Goal: Contribute content: Contribute content

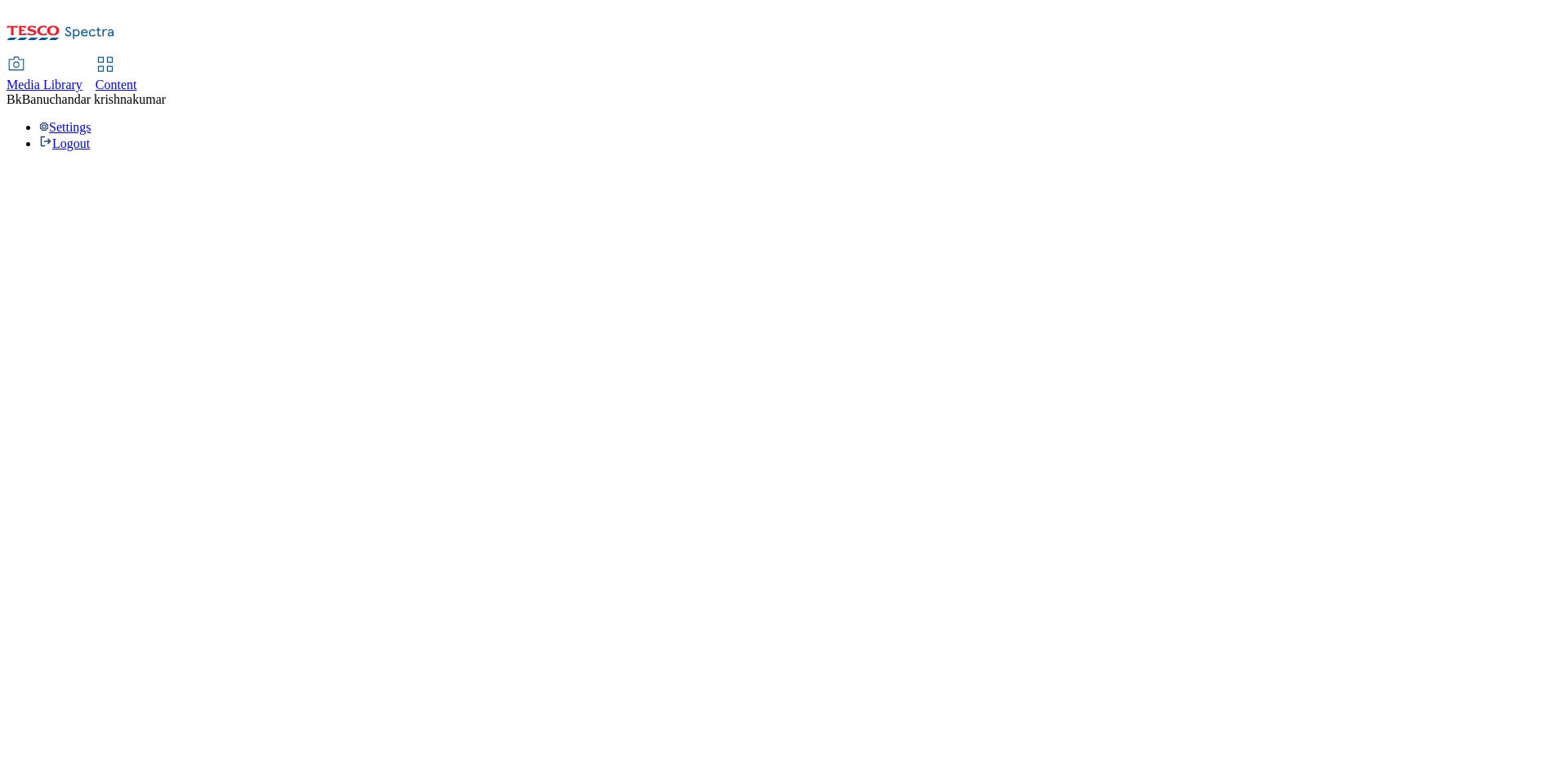
select select "flare-ighs-ce-mktg"
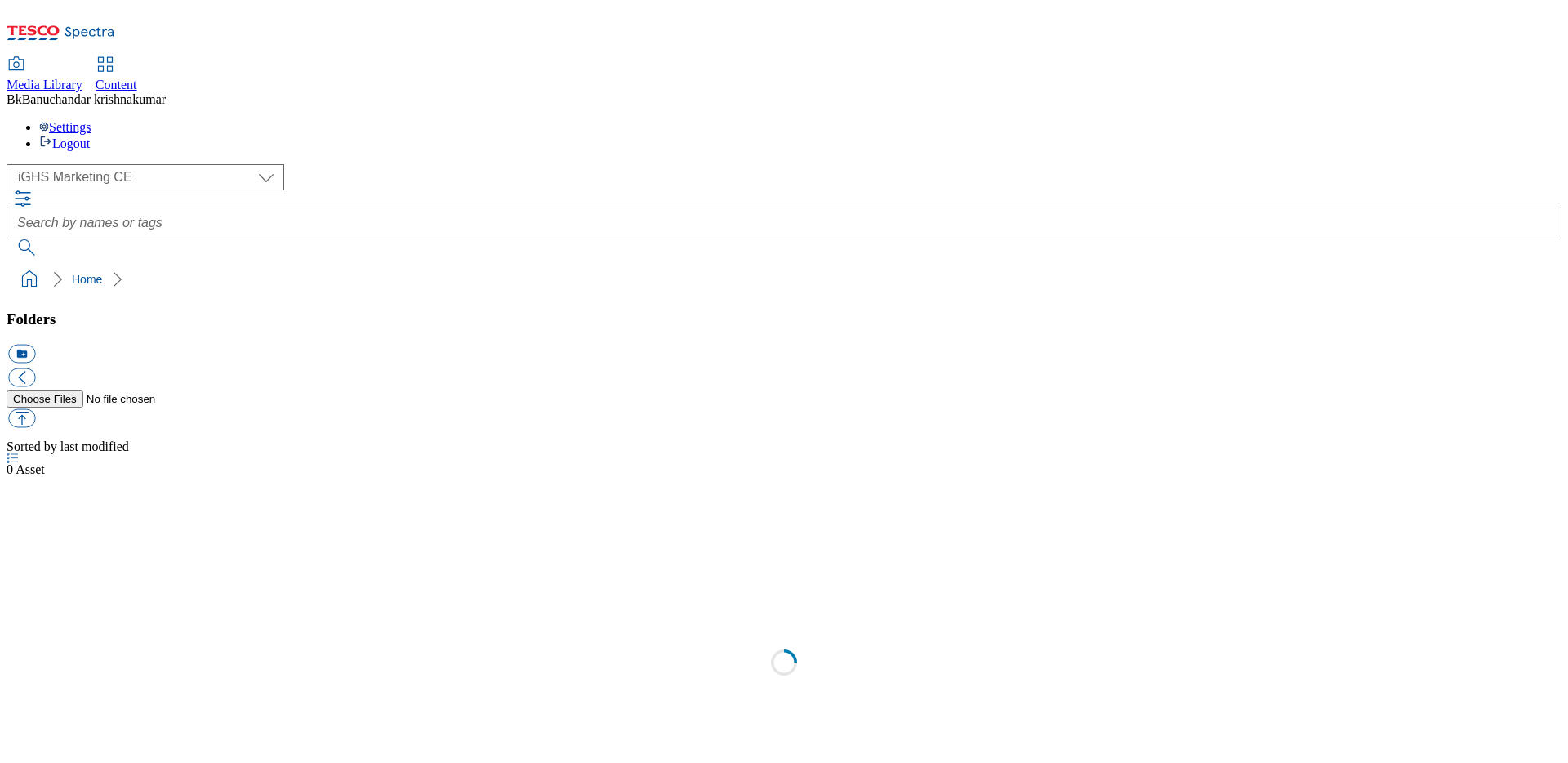
select select "flare-ighs-ce-mktg"
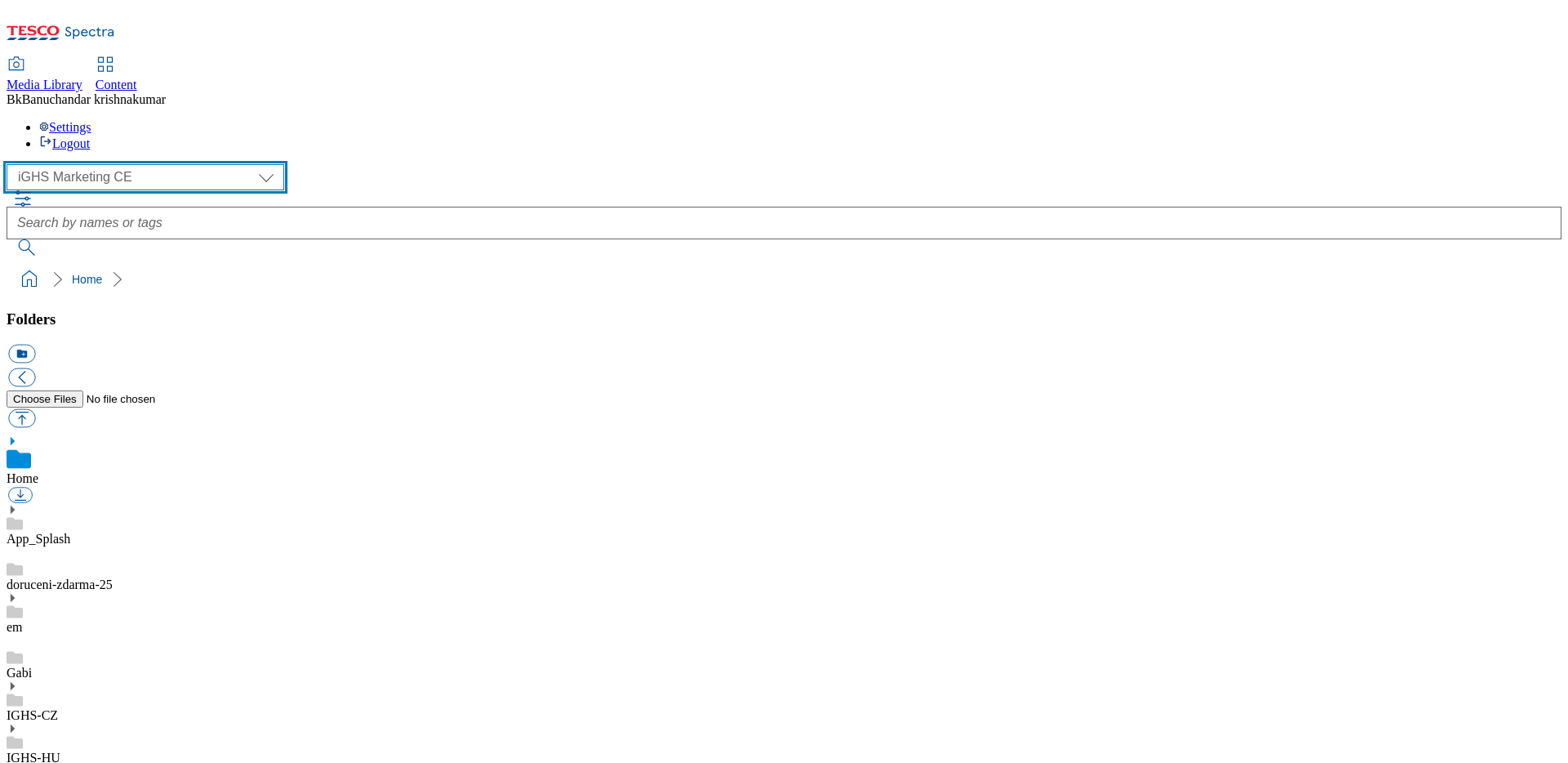
click at [118, 164] on select "GHS Marketing UK iGHS Marketing CE MCA CZ MCA HU MCA SK" at bounding box center [145, 177] width 278 height 26
click at [12, 164] on select "GHS Marketing UK iGHS Marketing CE MCA CZ MCA HU MCA SK" at bounding box center [145, 177] width 278 height 26
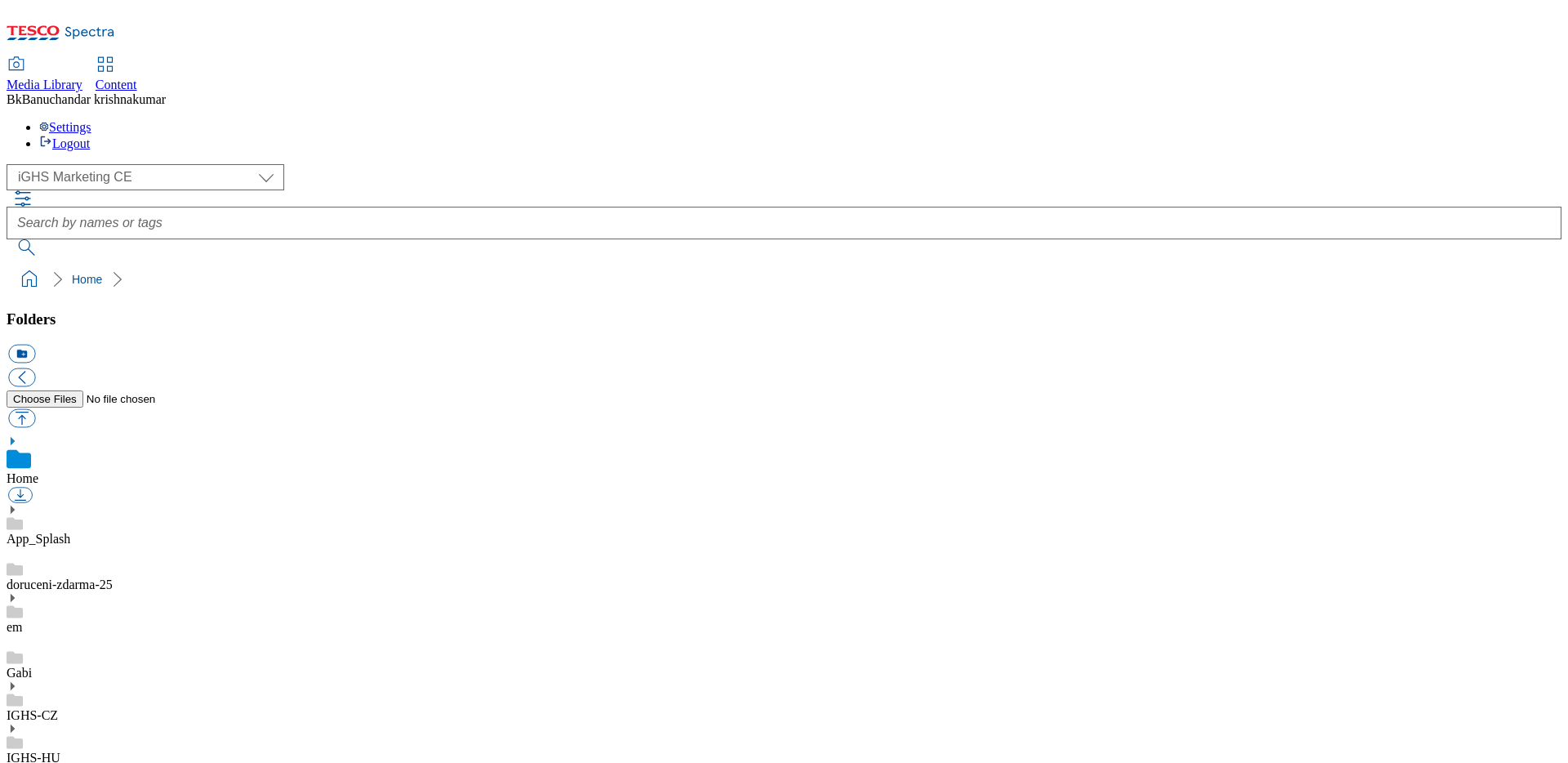
click at [58, 708] on link "IGHS-CZ" at bounding box center [32, 715] width 51 height 14
click at [15, 664] on use at bounding box center [13, 668] width 4 height 8
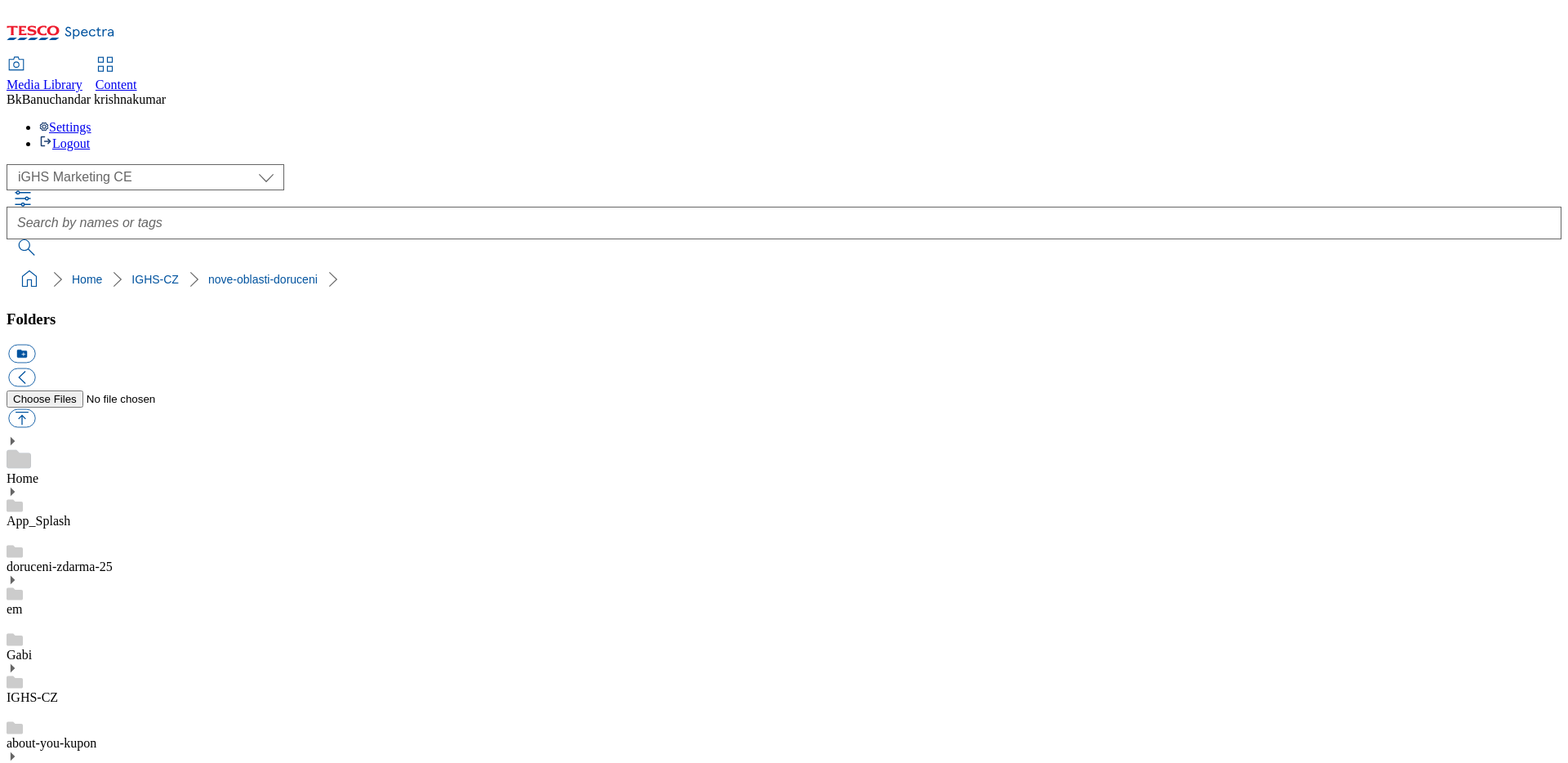
click at [58, 690] on link "IGHS-CZ" at bounding box center [32, 697] width 51 height 14
click at [35, 344] on button "icon_new_folder" at bounding box center [21, 353] width 27 height 18
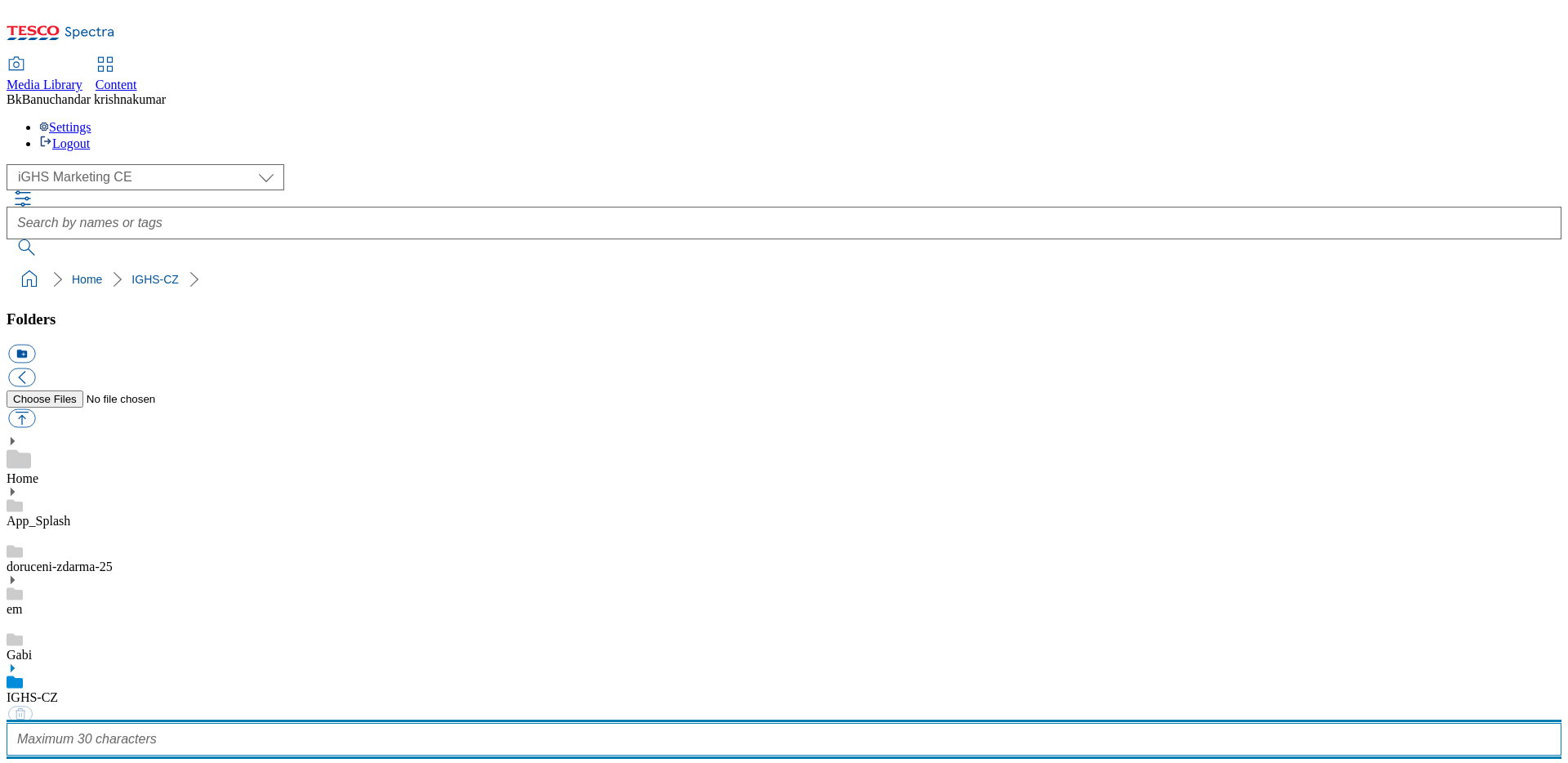
click at [181, 722] on input "text" at bounding box center [784, 739] width 1555 height 33
click at [87, 722] on input "text" at bounding box center [784, 739] width 1555 height 33
paste input "nove-oblasti-doruceni"
type input "nove-oblasti-doruceni-25"
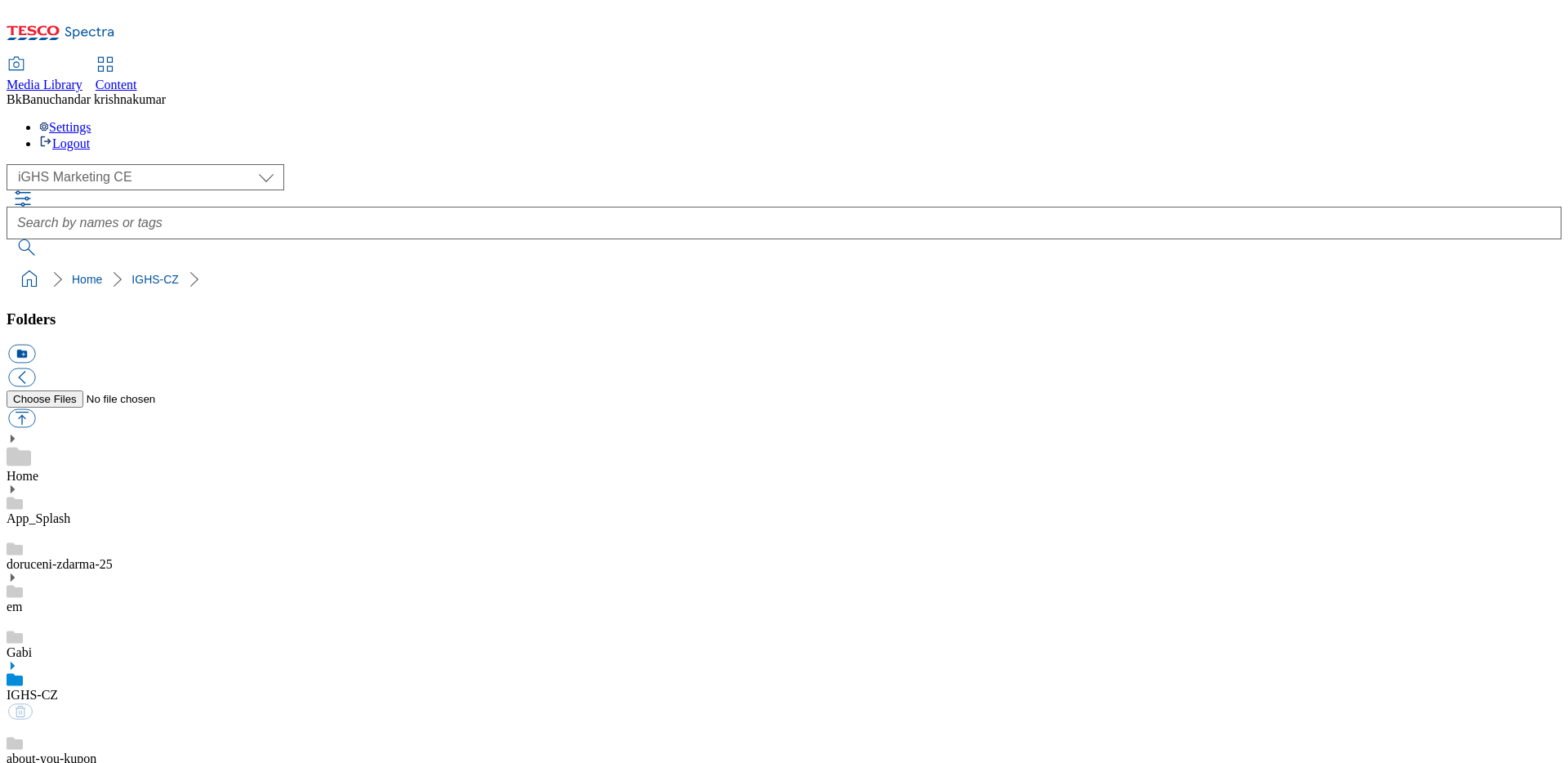
scroll to position [2342, 0]
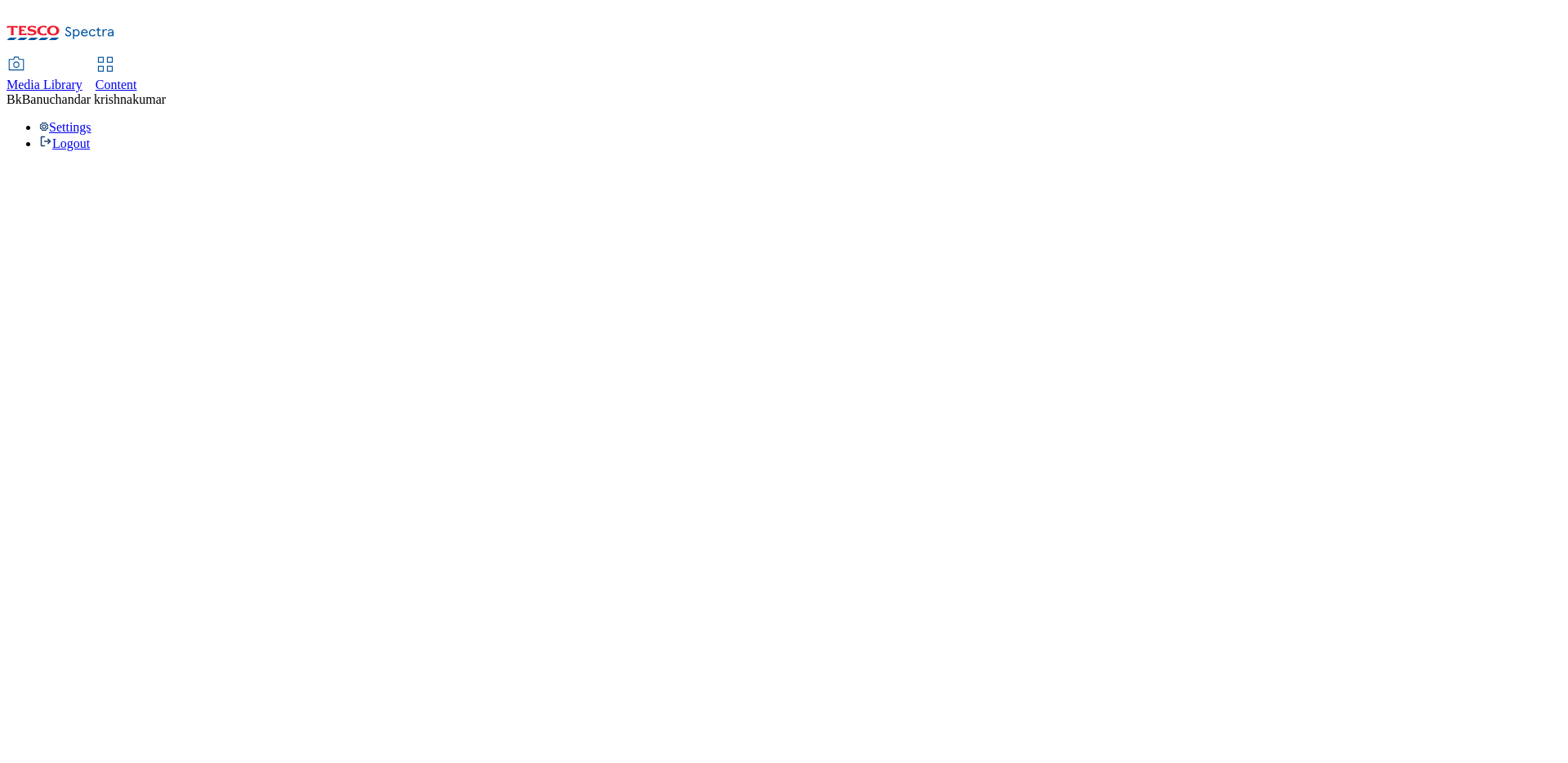
select select "flare-ighs-ce-mktg"
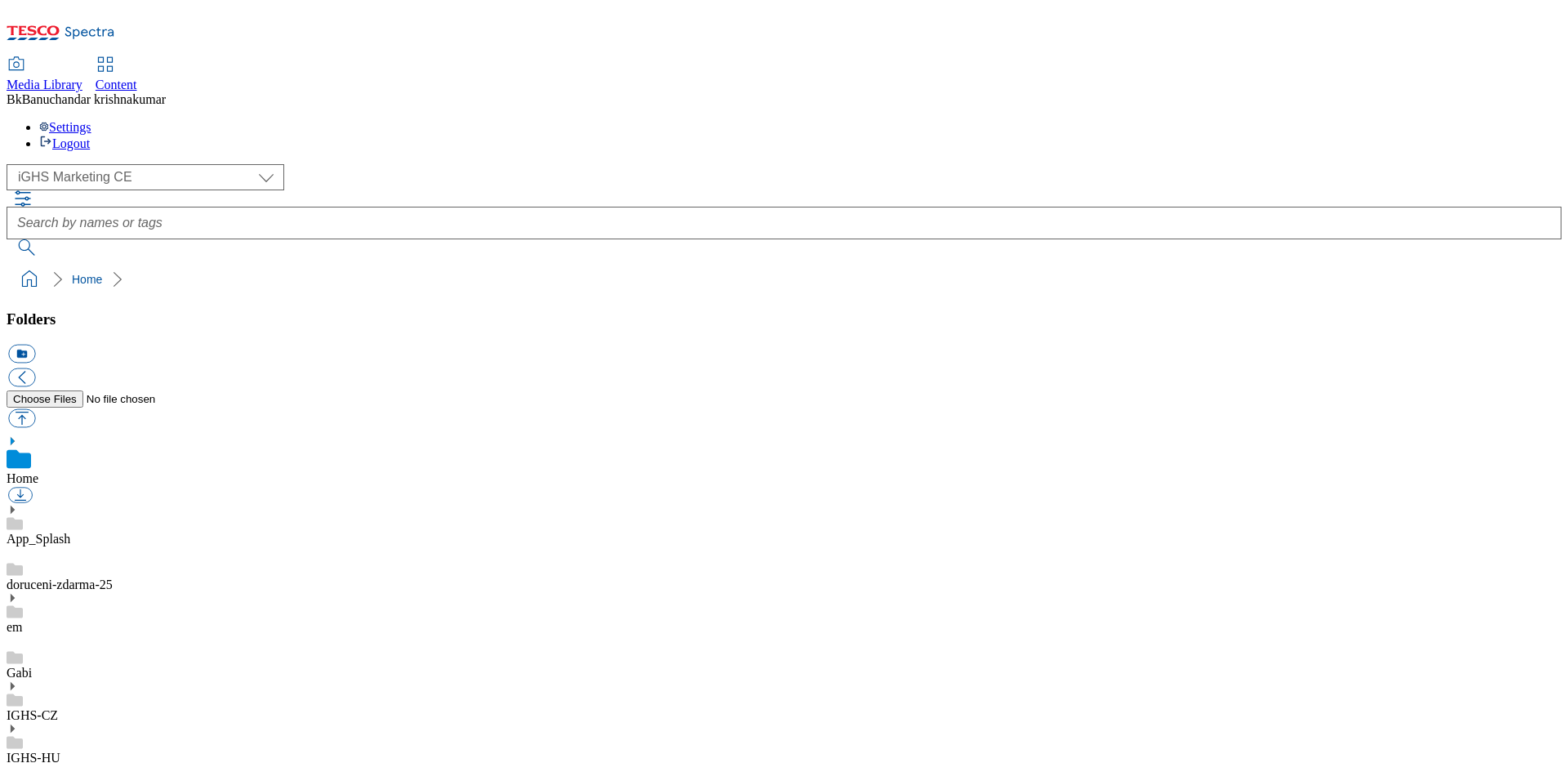
click at [118, 680] on div "IGHS-CZ" at bounding box center [784, 701] width 1555 height 43
click at [15, 664] on use at bounding box center [13, 668] width 4 height 8
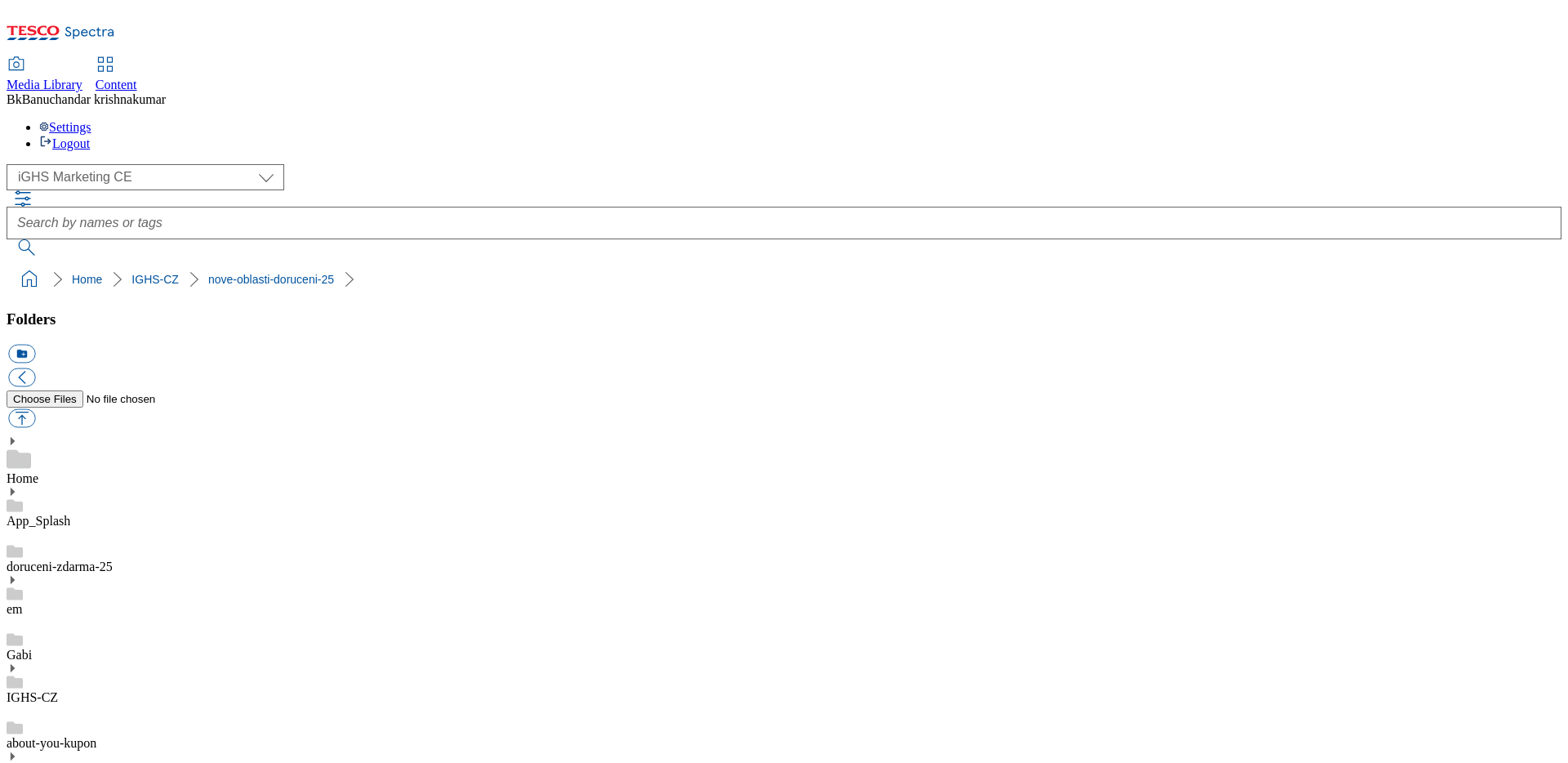
click at [35, 409] on button "button" at bounding box center [21, 418] width 27 height 18
type input "C:\fakepath\[DEMOGRAPHIC_DATA]_in_kitchen.jpg"
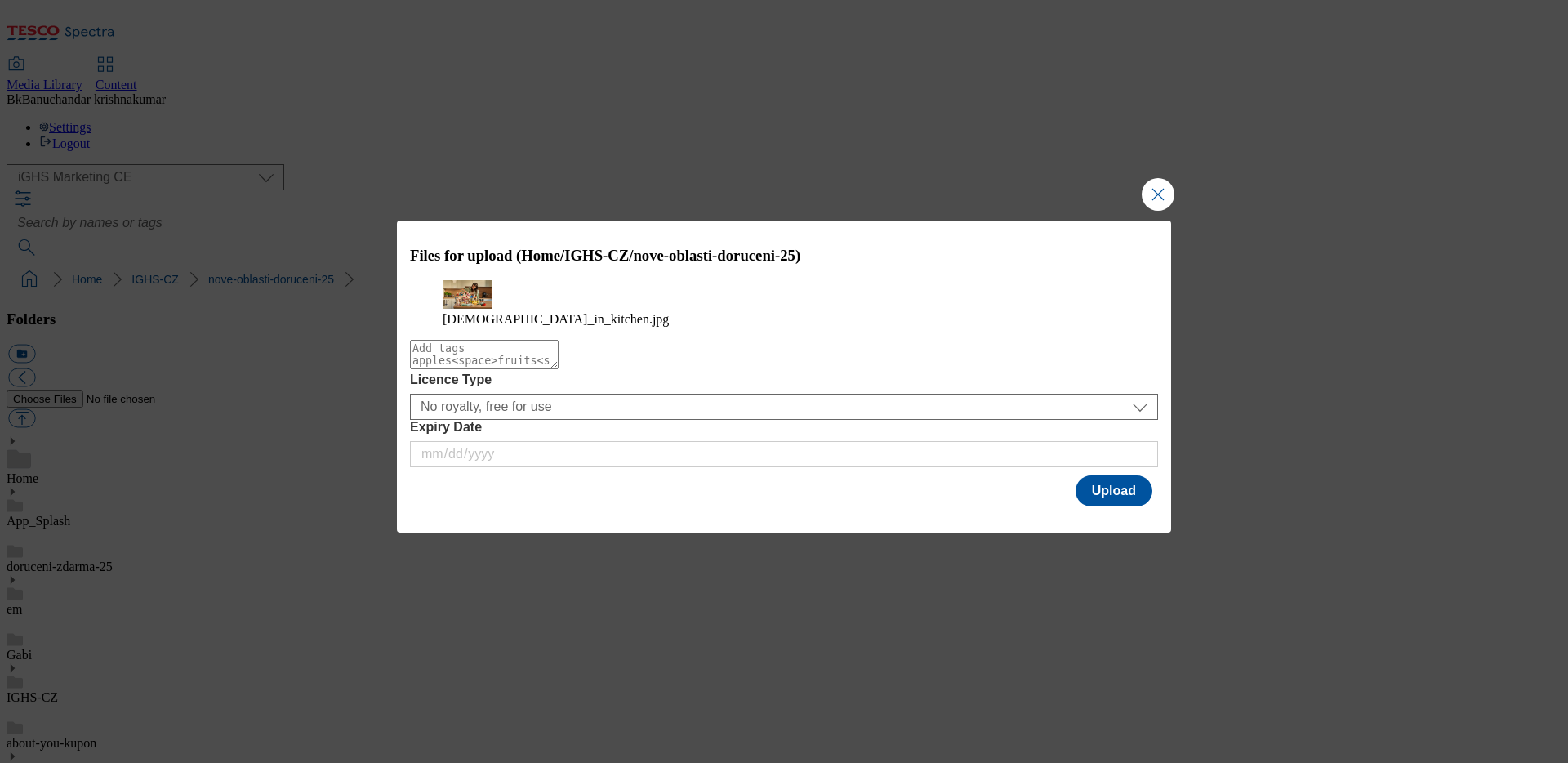
click at [559, 369] on textarea "Modal" at bounding box center [485, 354] width 149 height 29
paste textarea "[DEMOGRAPHIC_DATA]_in_kitchen"
click at [455, 369] on textarea "[DEMOGRAPHIC_DATA]_in_kitchen" at bounding box center [485, 354] width 149 height 29
type textarea "[DEMOGRAPHIC_DATA]_inkitchen"
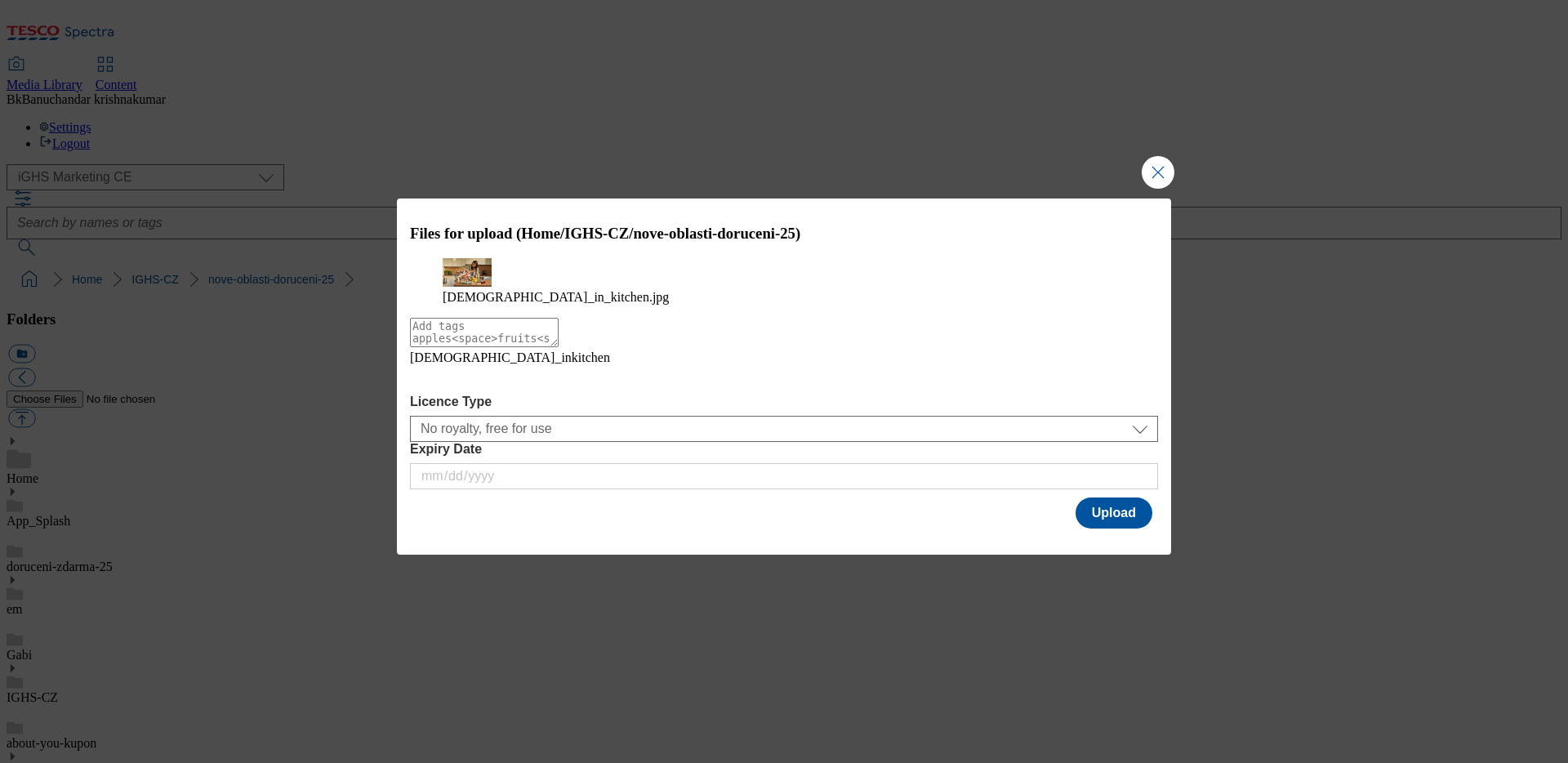
click at [436, 392] on icon "Modal" at bounding box center [423, 377] width 26 height 26
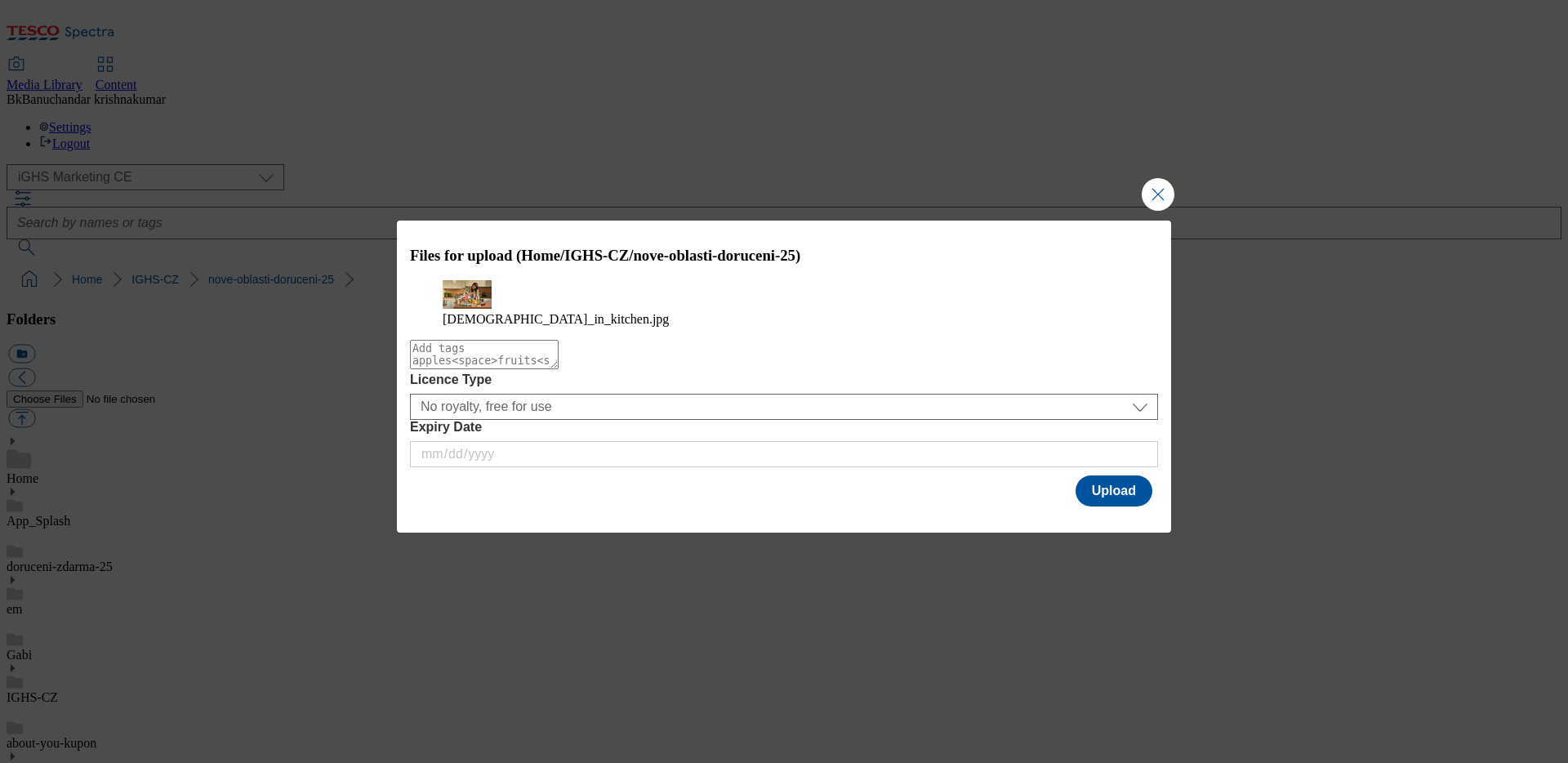
click at [519, 369] on textarea "Modal" at bounding box center [485, 354] width 149 height 29
paste textarea "[DEMOGRAPHIC_DATA] in kitchen"
type textarea "[DEMOGRAPHIC_DATA] in kitchen"
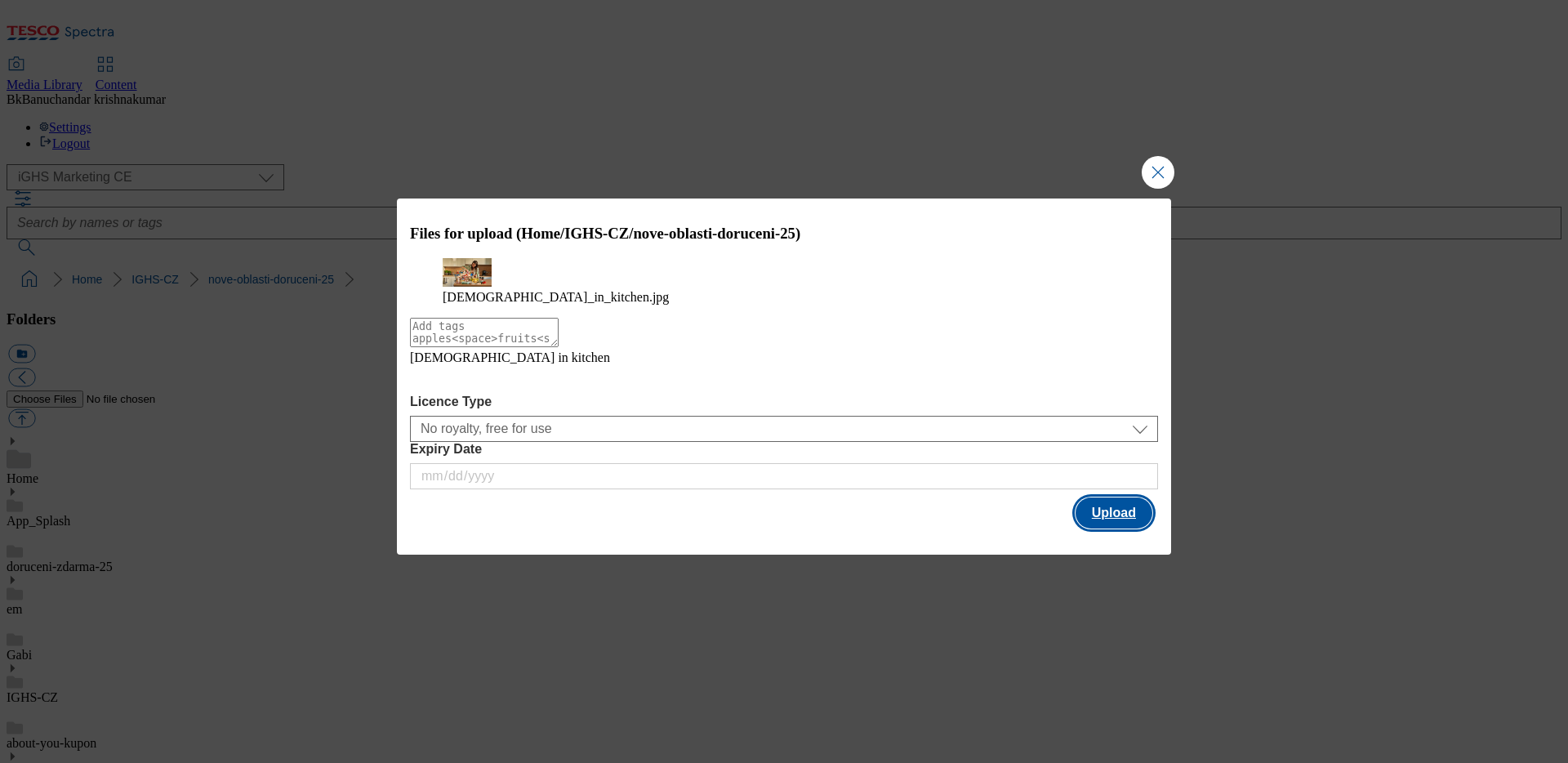
click at [1106, 518] on button "Upload" at bounding box center [1113, 513] width 76 height 31
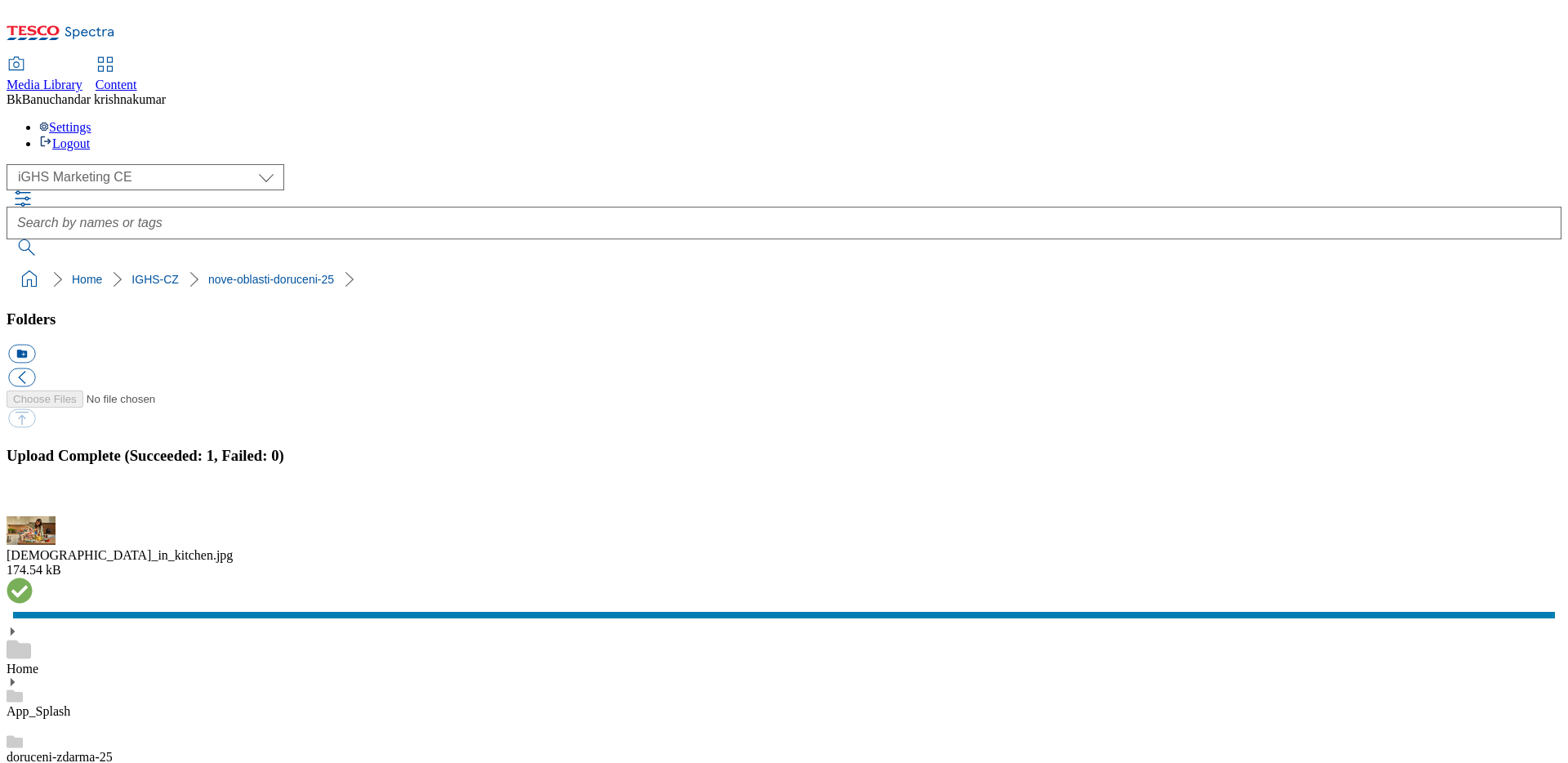
drag, startPoint x: 1551, startPoint y: 419, endPoint x: 1530, endPoint y: 416, distance: 21.2
click at [33, 499] on button "button" at bounding box center [19, 507] width 24 height 15
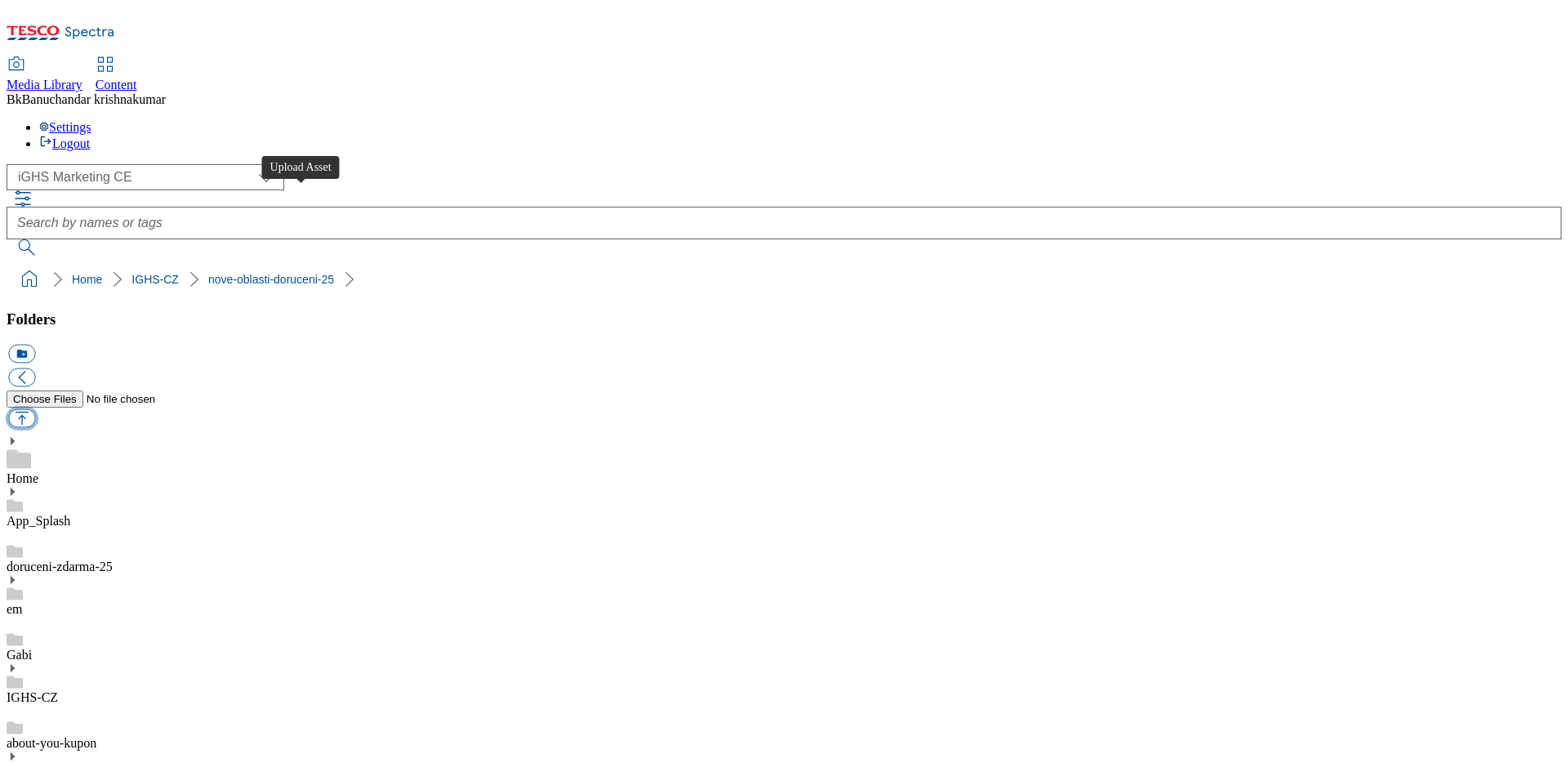
click at [35, 409] on button "button" at bounding box center [21, 418] width 27 height 18
type input "C:\fakepath\EP_New-stores_main-banner_CZ.jpg"
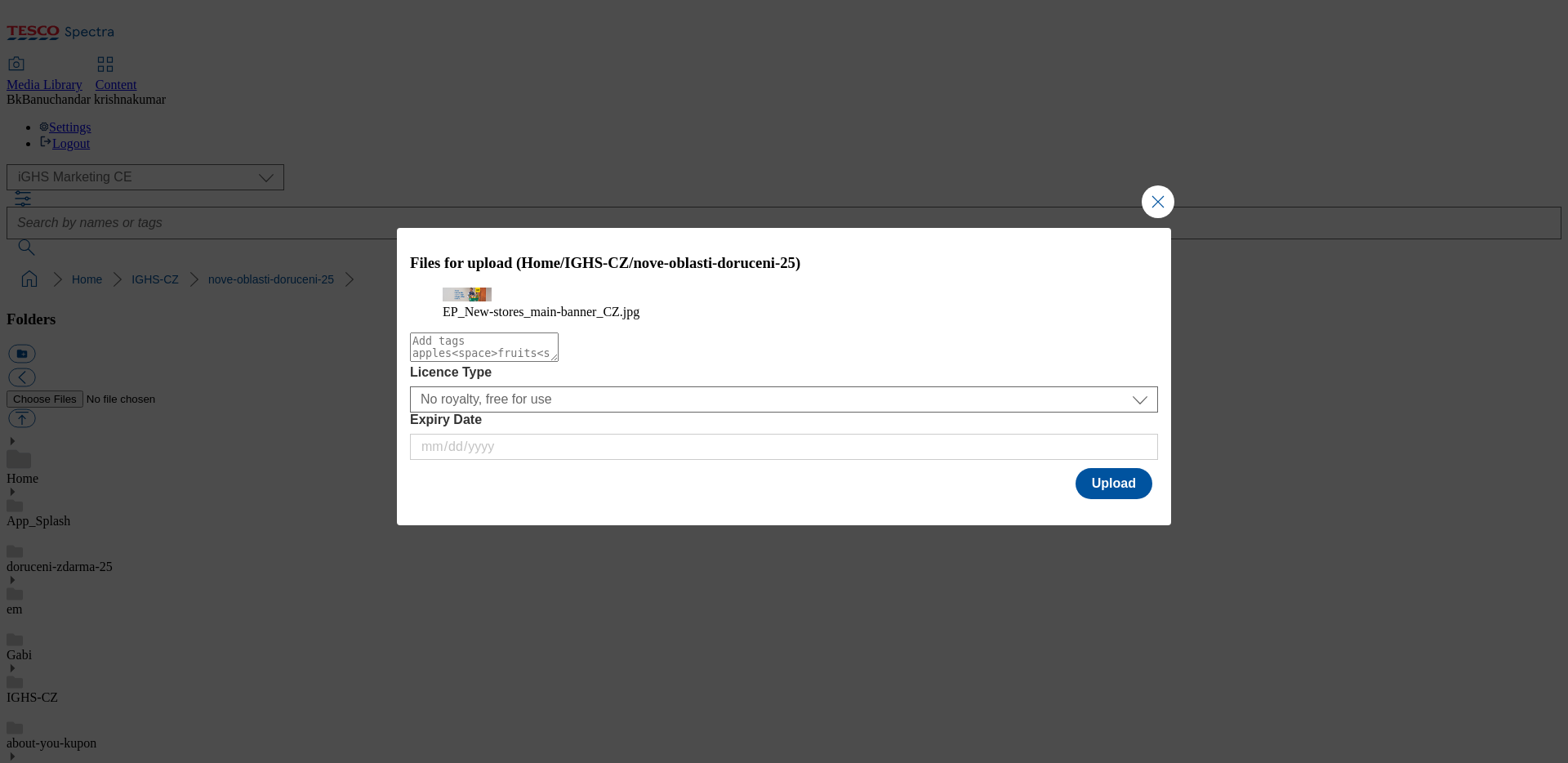
click at [473, 362] on textarea "Modal" at bounding box center [485, 347] width 149 height 29
paste textarea "EP_New-stores_main-banner_CZ"
type textarea "EP_New-stores_main-banner_CZ"
paste textarea "EP_New-stores_main-banner_CZ"
type textarea "EP_New-stores_main-banner_CZ"
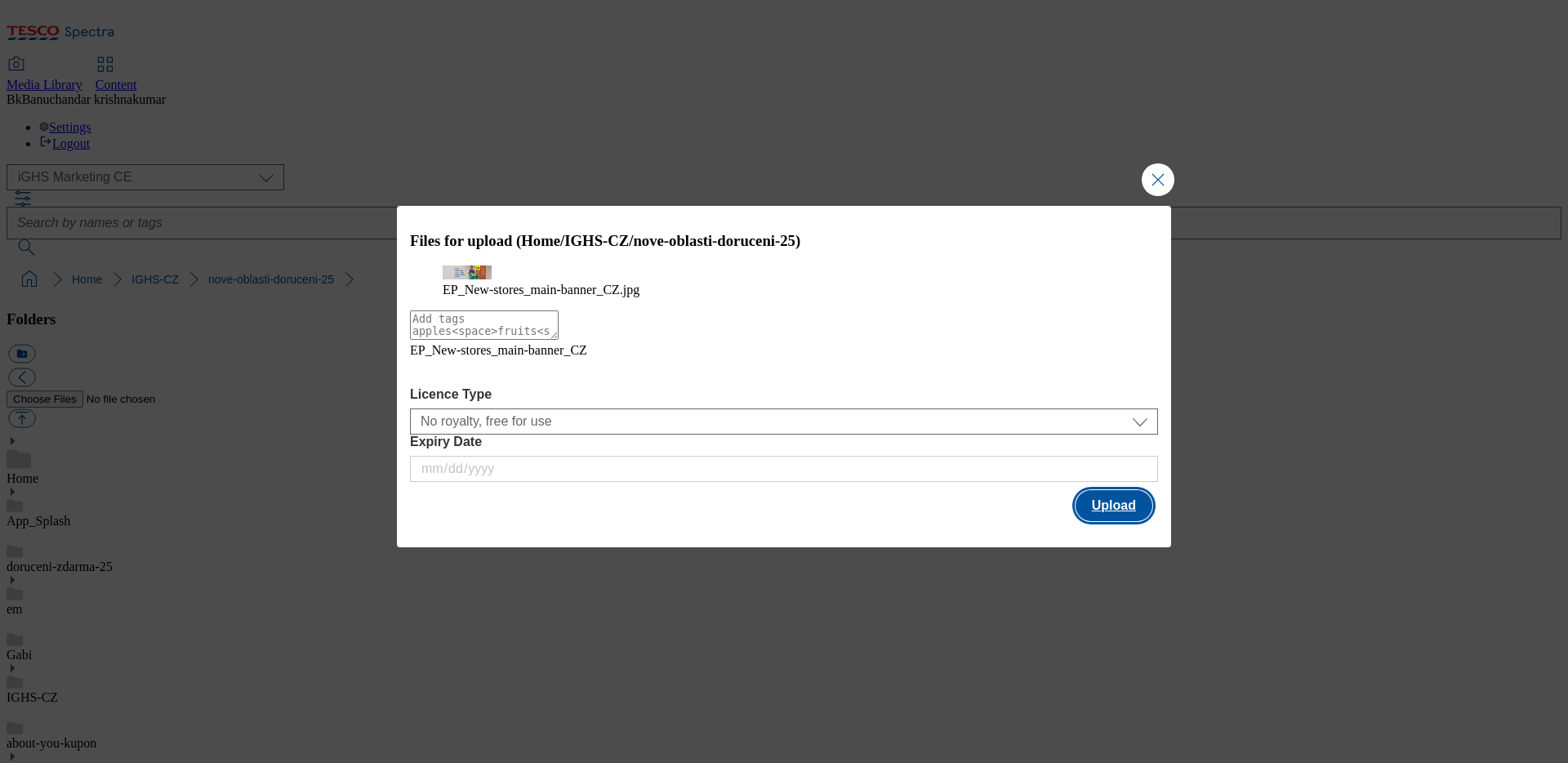
click at [1116, 517] on button "Upload" at bounding box center [1113, 506] width 76 height 31
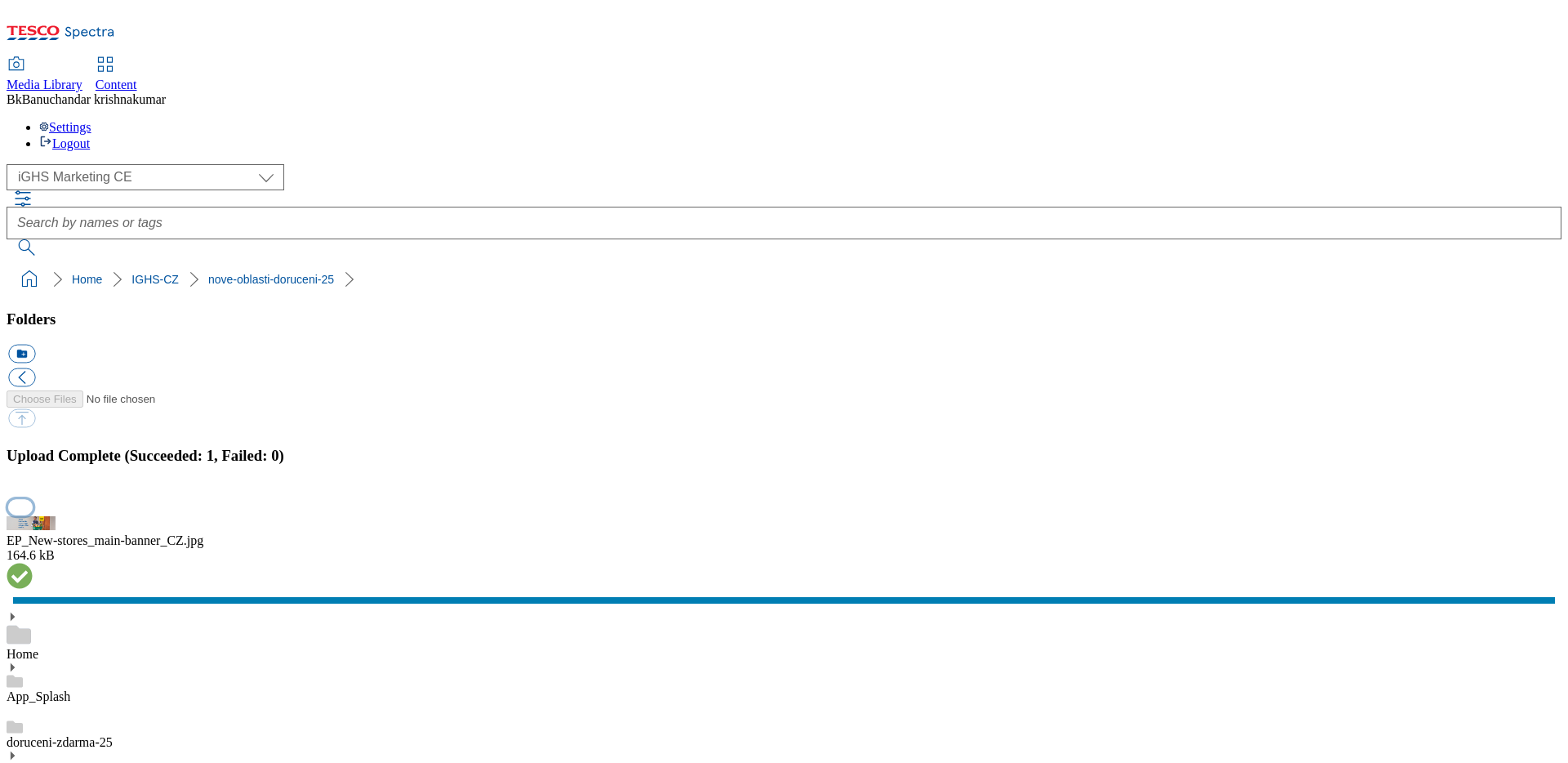
click at [33, 499] on button "button" at bounding box center [19, 507] width 24 height 15
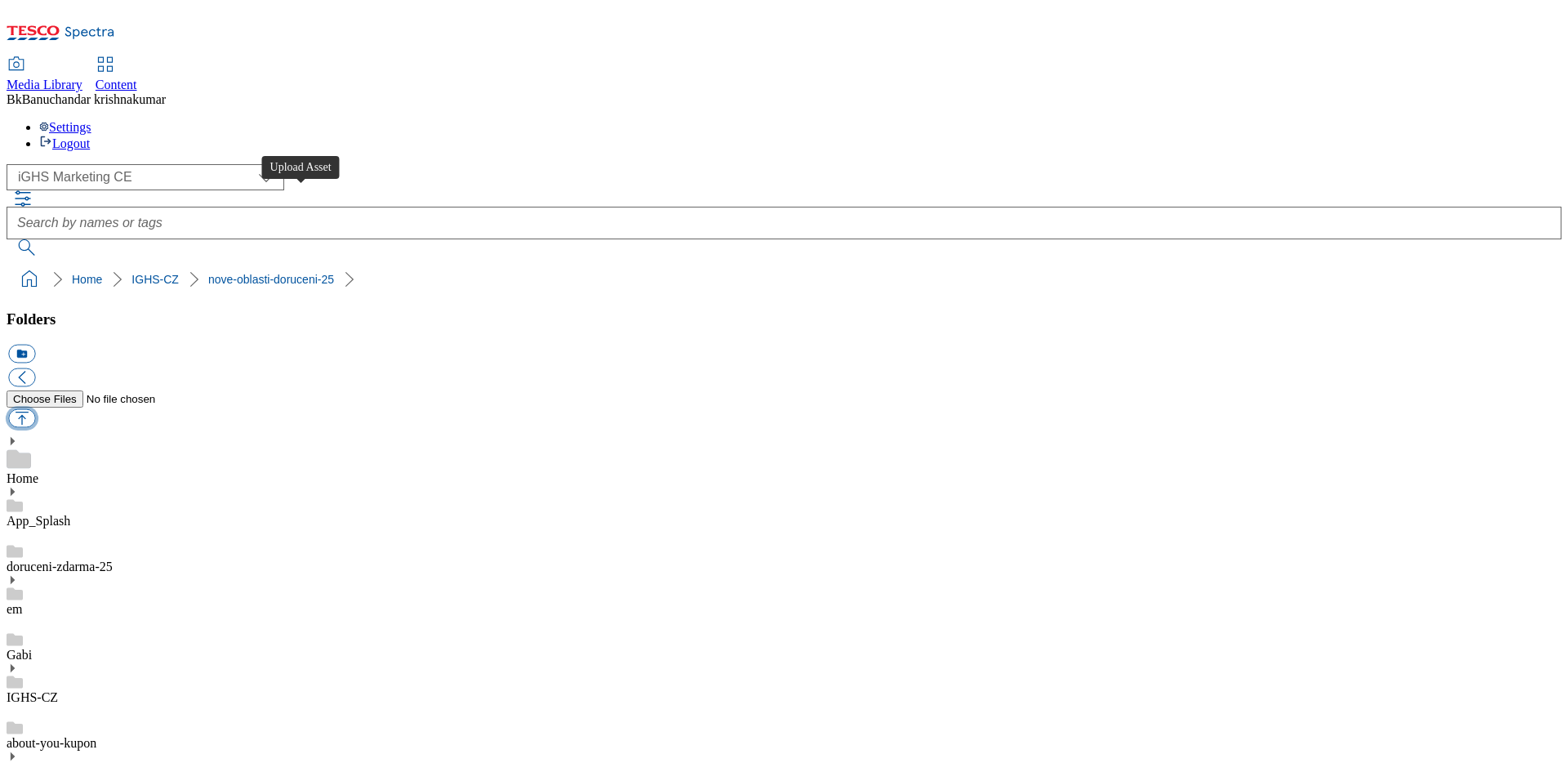
click at [35, 409] on button "button" at bounding box center [21, 418] width 27 height 18
type input "C:\fakepath\EP_New-stores_main-banner_EN.jpg"
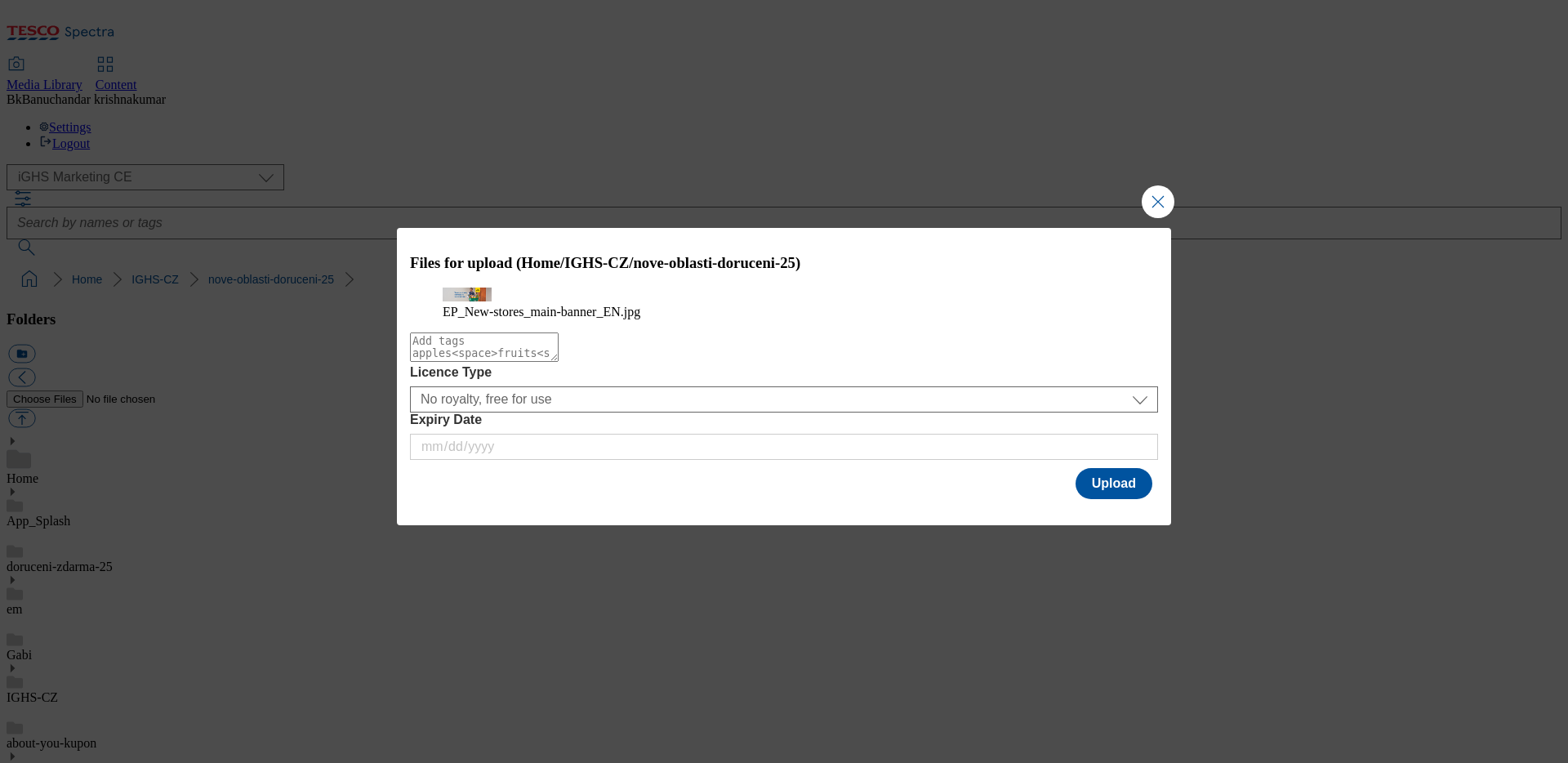
click at [559, 362] on textarea "Modal" at bounding box center [485, 347] width 149 height 29
paste textarea "EP_New-stores_main-banner_EN"
type textarea "EP_New-stores_main-banner_EN"
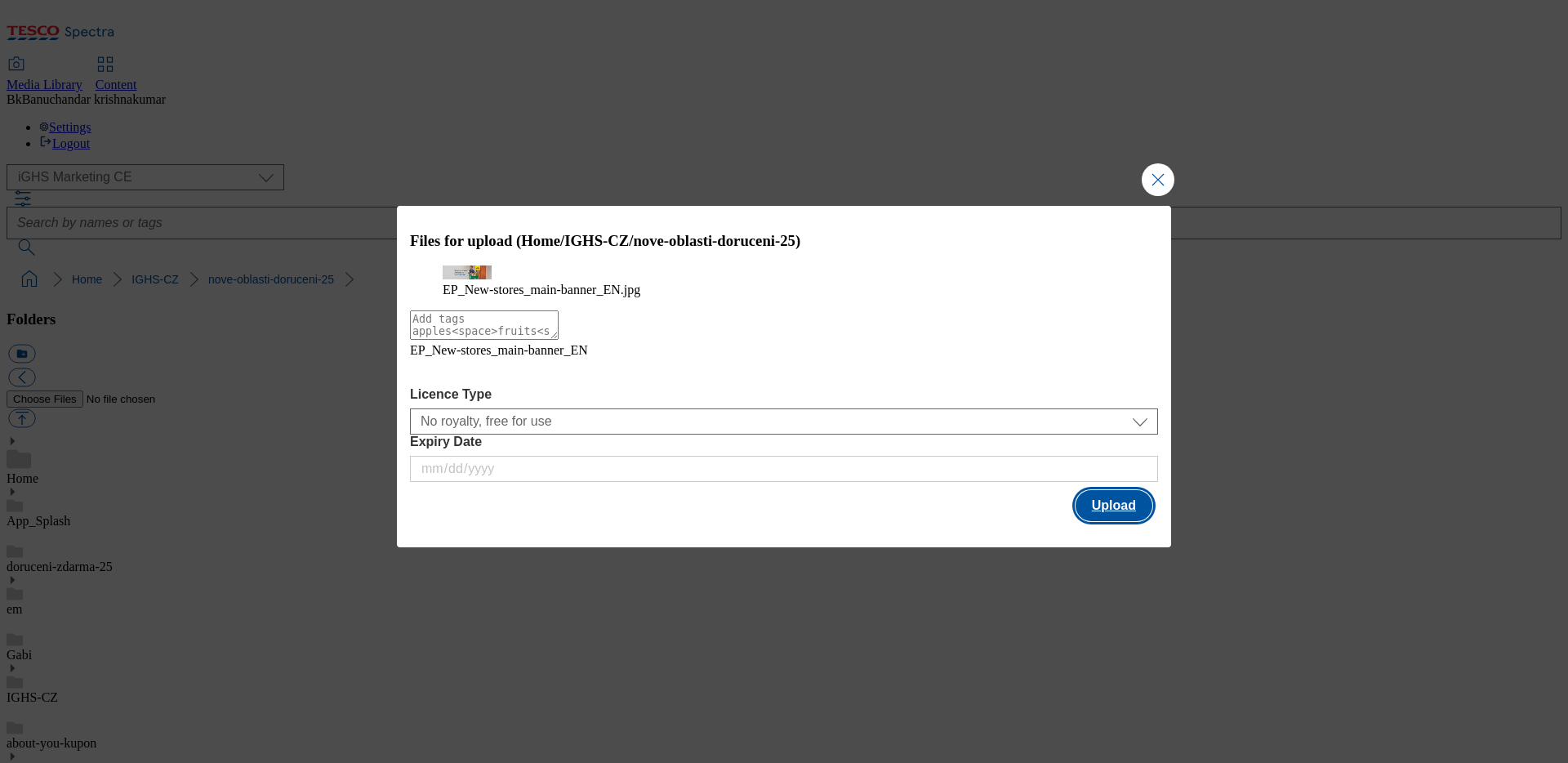
click at [1105, 519] on button "Upload" at bounding box center [1113, 506] width 76 height 31
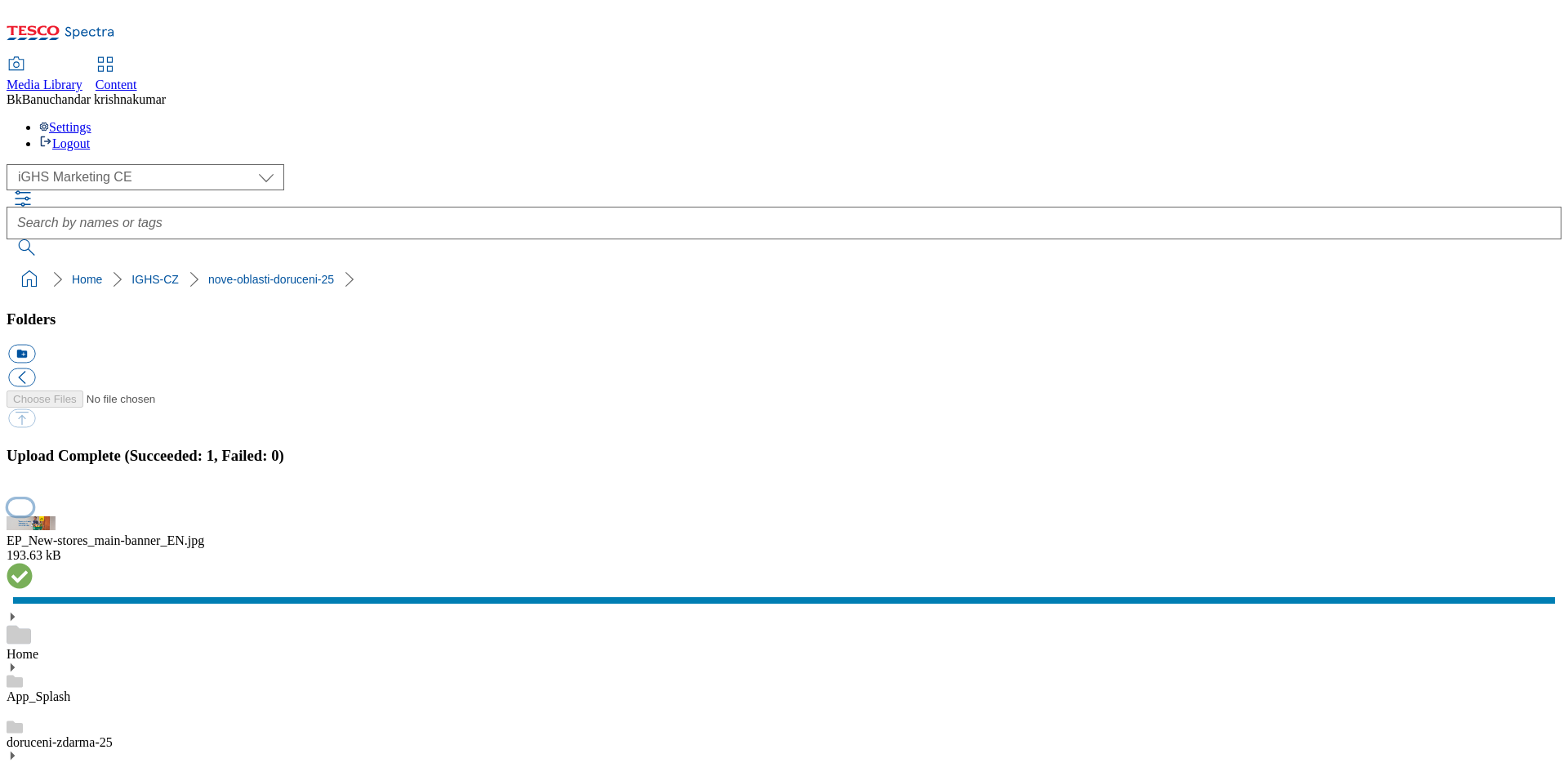
click at [33, 499] on button "button" at bounding box center [19, 507] width 24 height 15
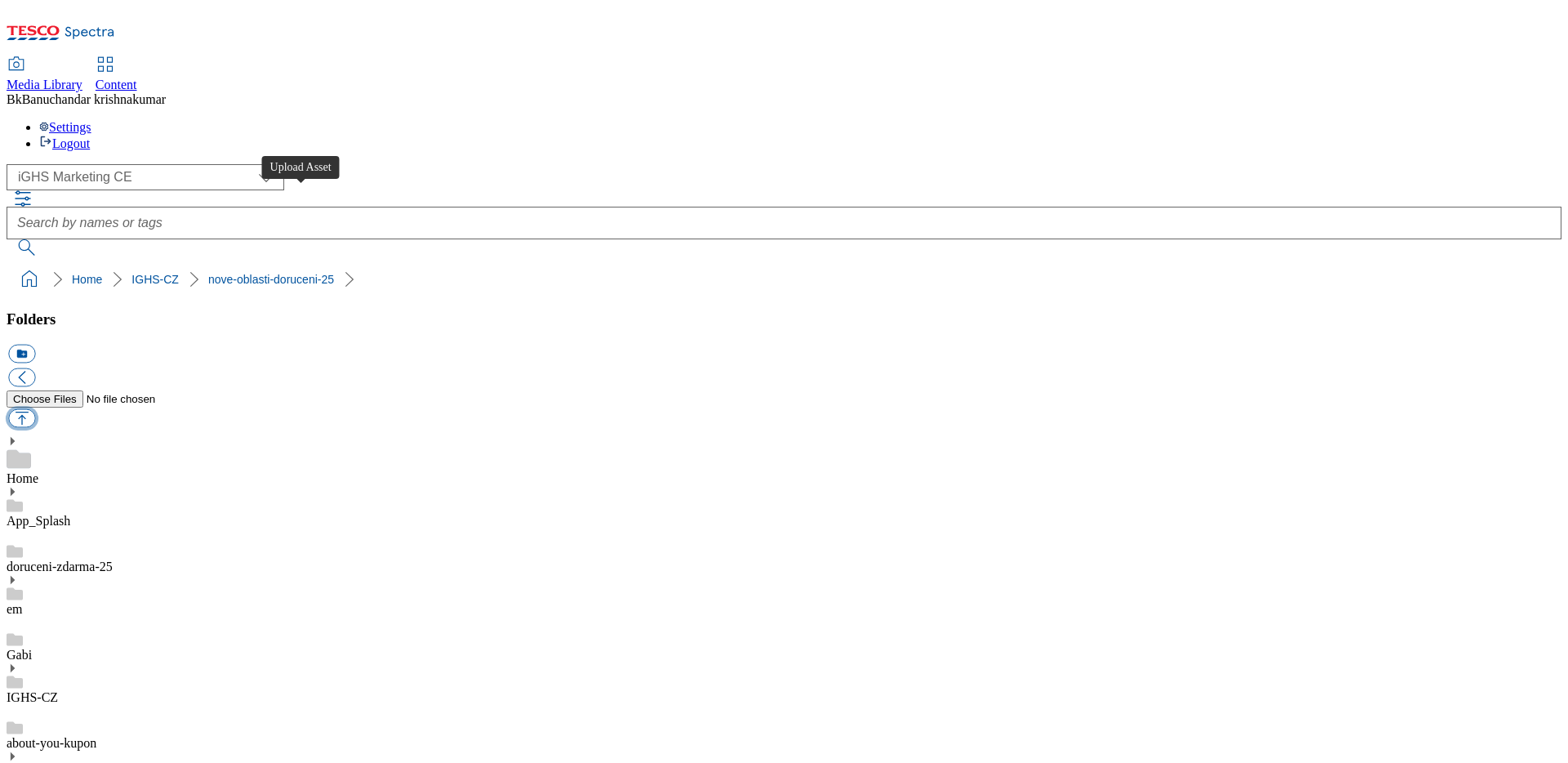
click at [35, 409] on button "button" at bounding box center [21, 418] width 27 height 18
type input "C:\fakepath\Cheb.jpg"
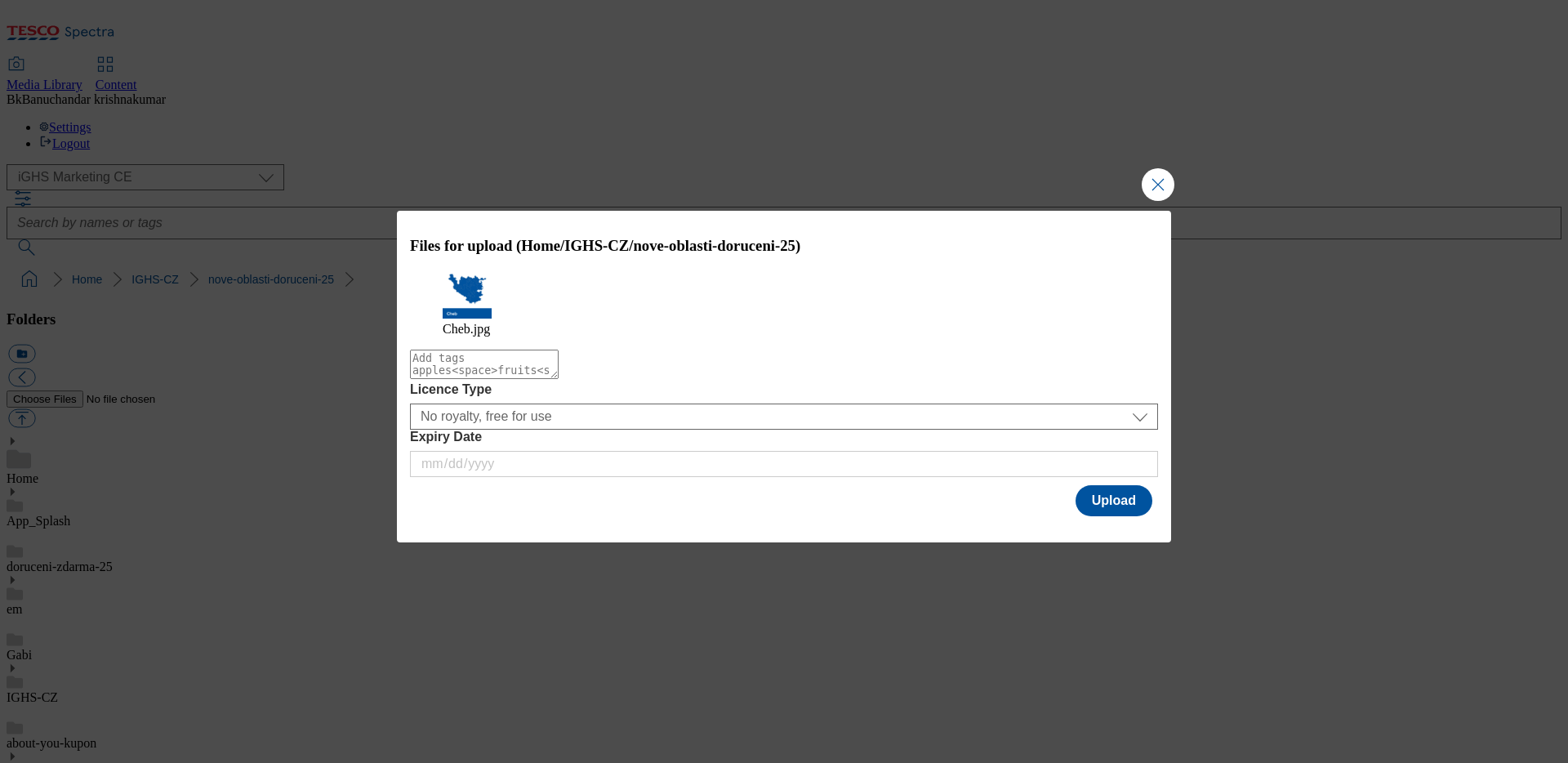
click at [559, 376] on textarea "Modal" at bounding box center [485, 364] width 149 height 29
type textarea "C"
paste textarea "Cheb Map"
type textarea "Cheb Map"
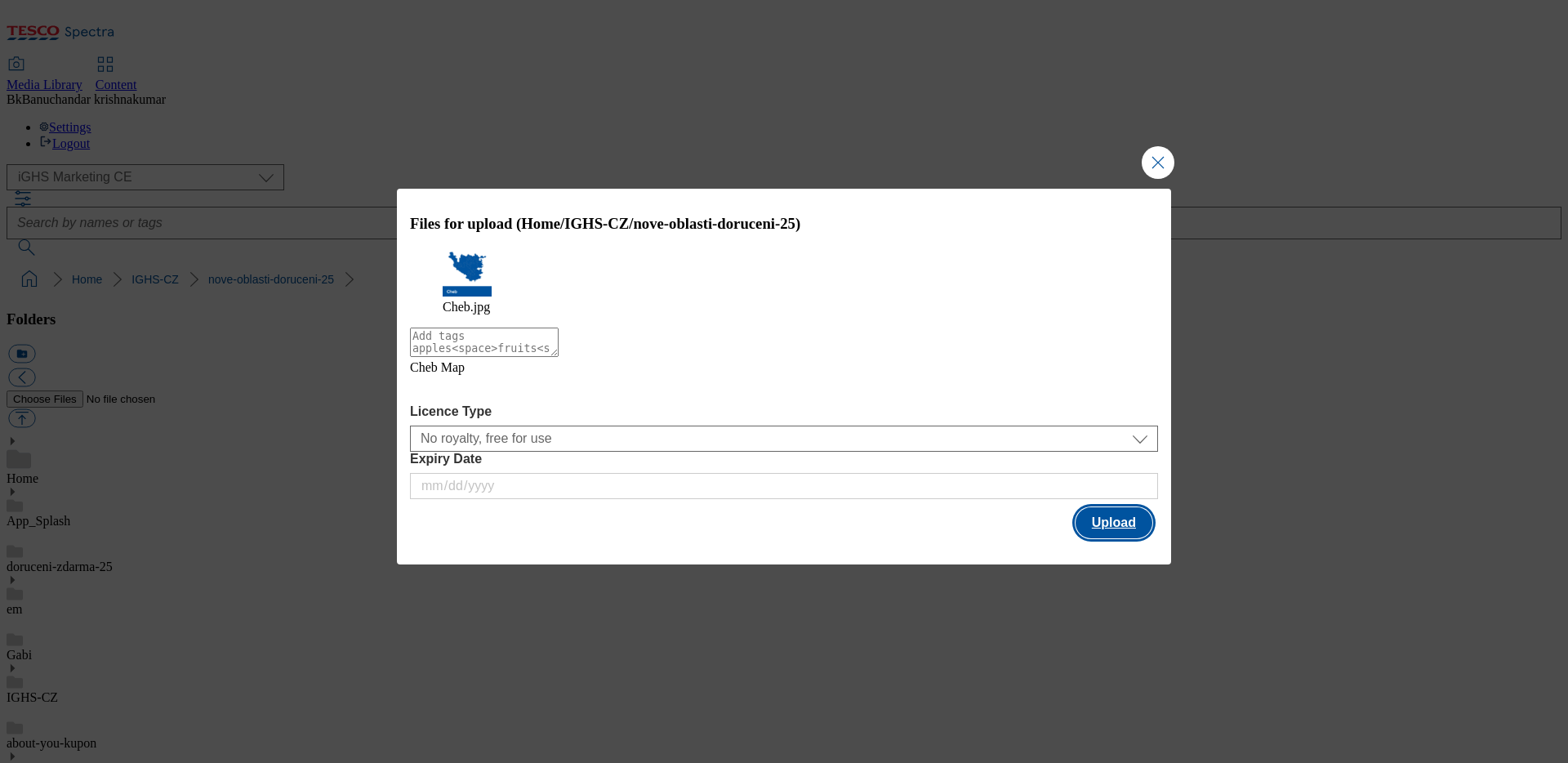
click at [1099, 515] on button "Upload" at bounding box center [1113, 522] width 76 height 31
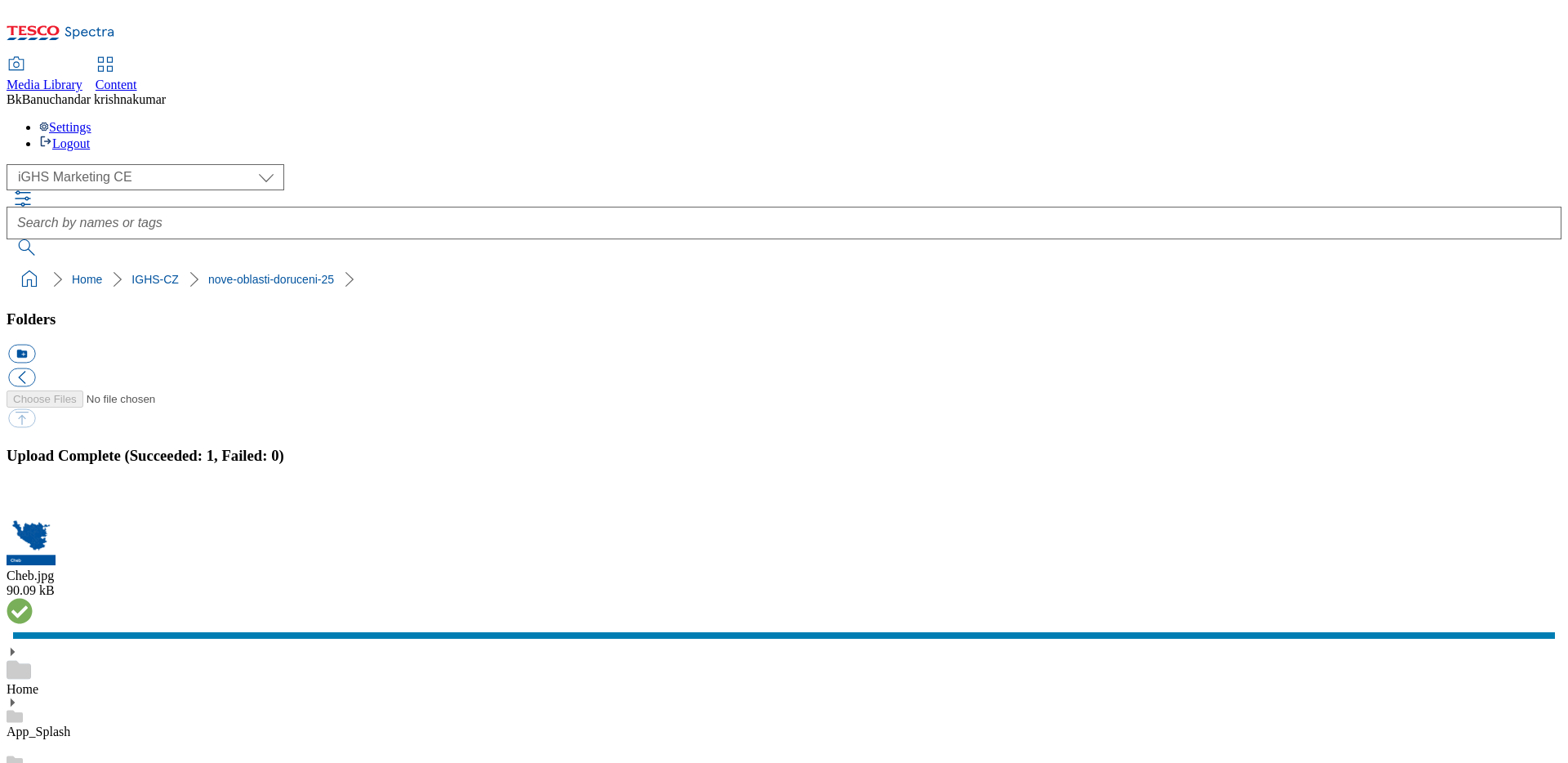
drag, startPoint x: 1551, startPoint y: 420, endPoint x: 1270, endPoint y: 370, distance: 285.4
click at [33, 499] on button "button" at bounding box center [19, 507] width 24 height 15
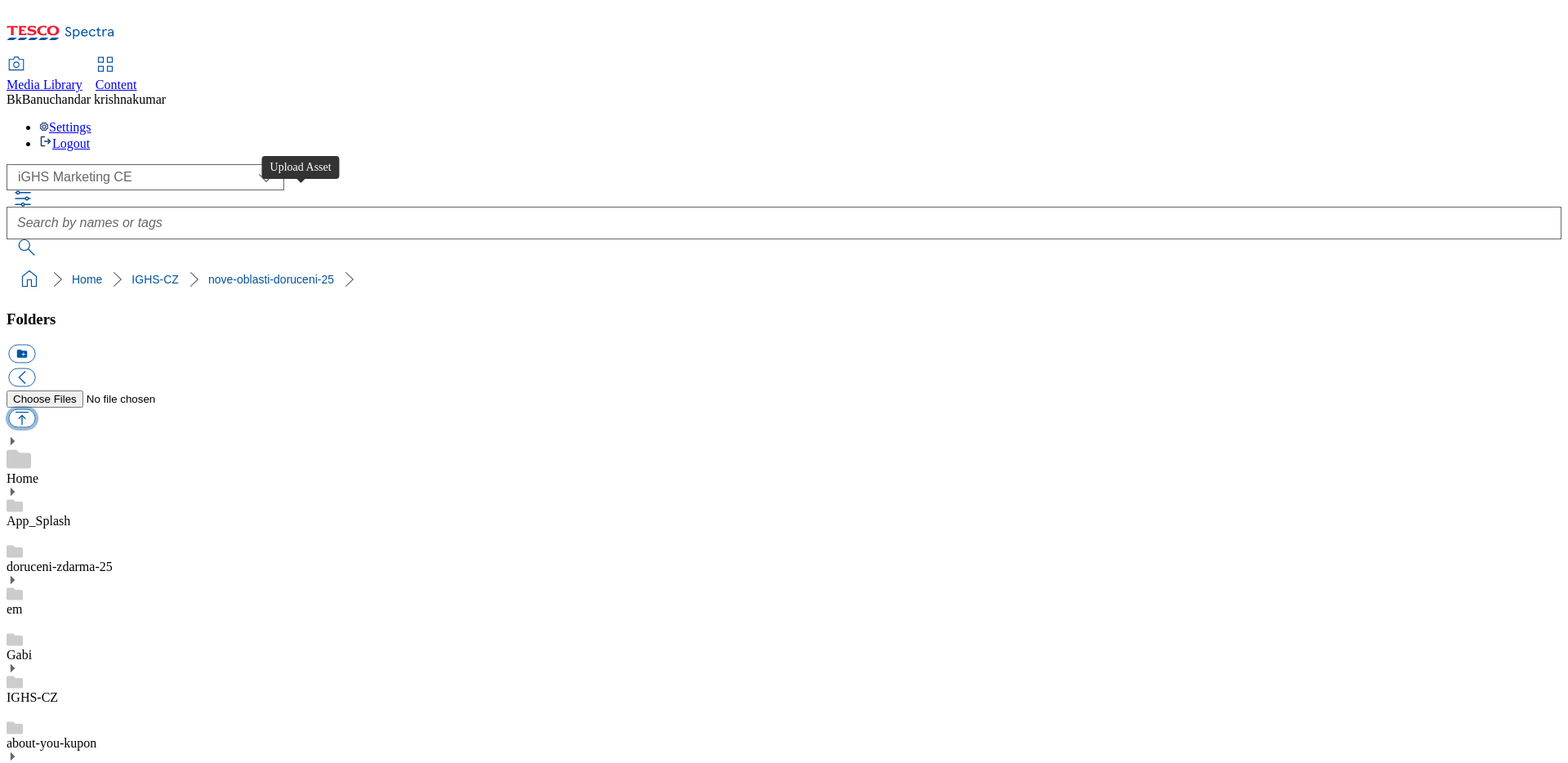
click at [35, 409] on button "button" at bounding box center [21, 418] width 27 height 18
type input "C:\fakepath\Most.jpg"
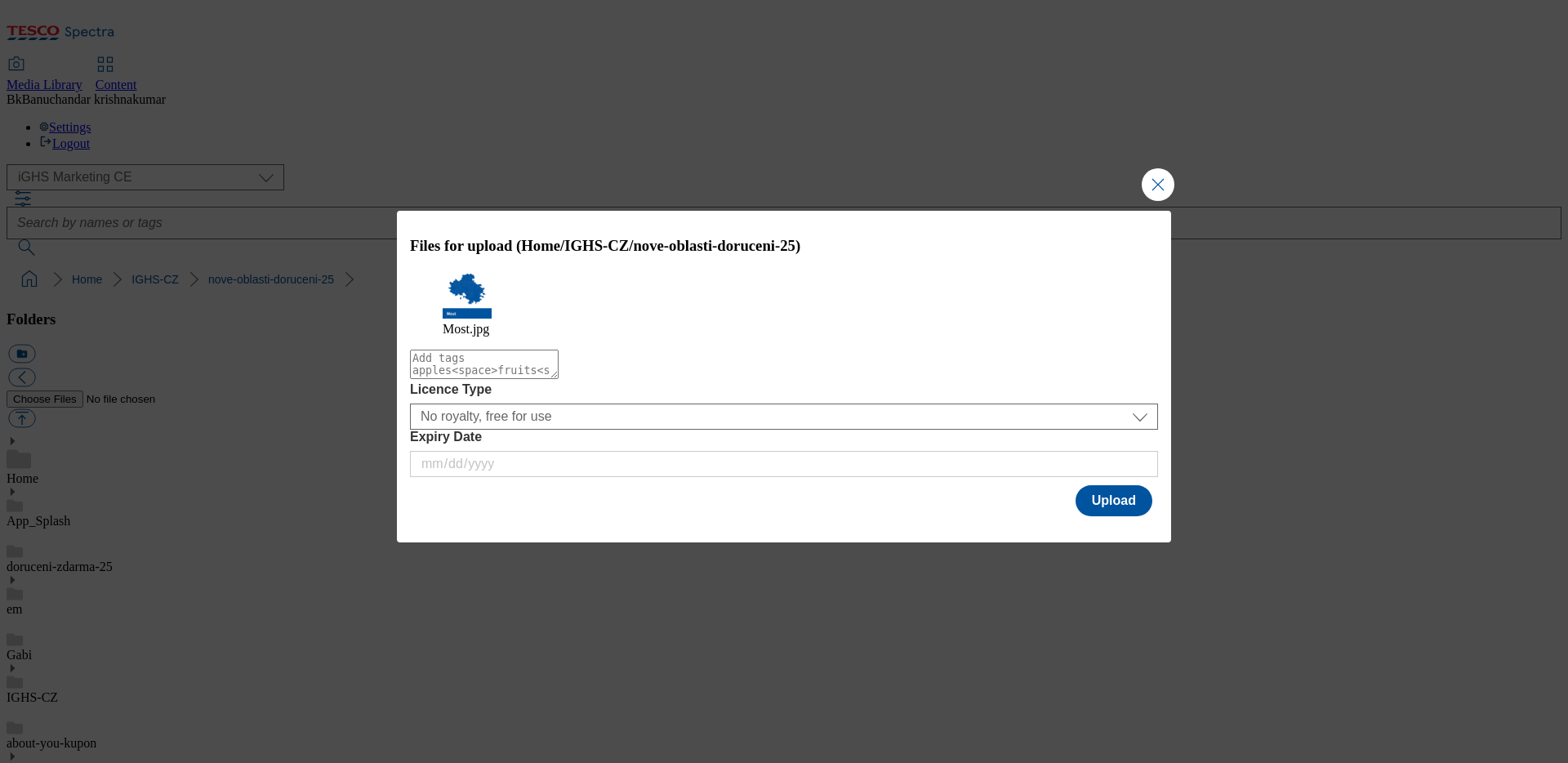
click at [559, 379] on textarea "Modal" at bounding box center [485, 364] width 149 height 29
paste textarea "Most Map"
type textarea "Most Map"
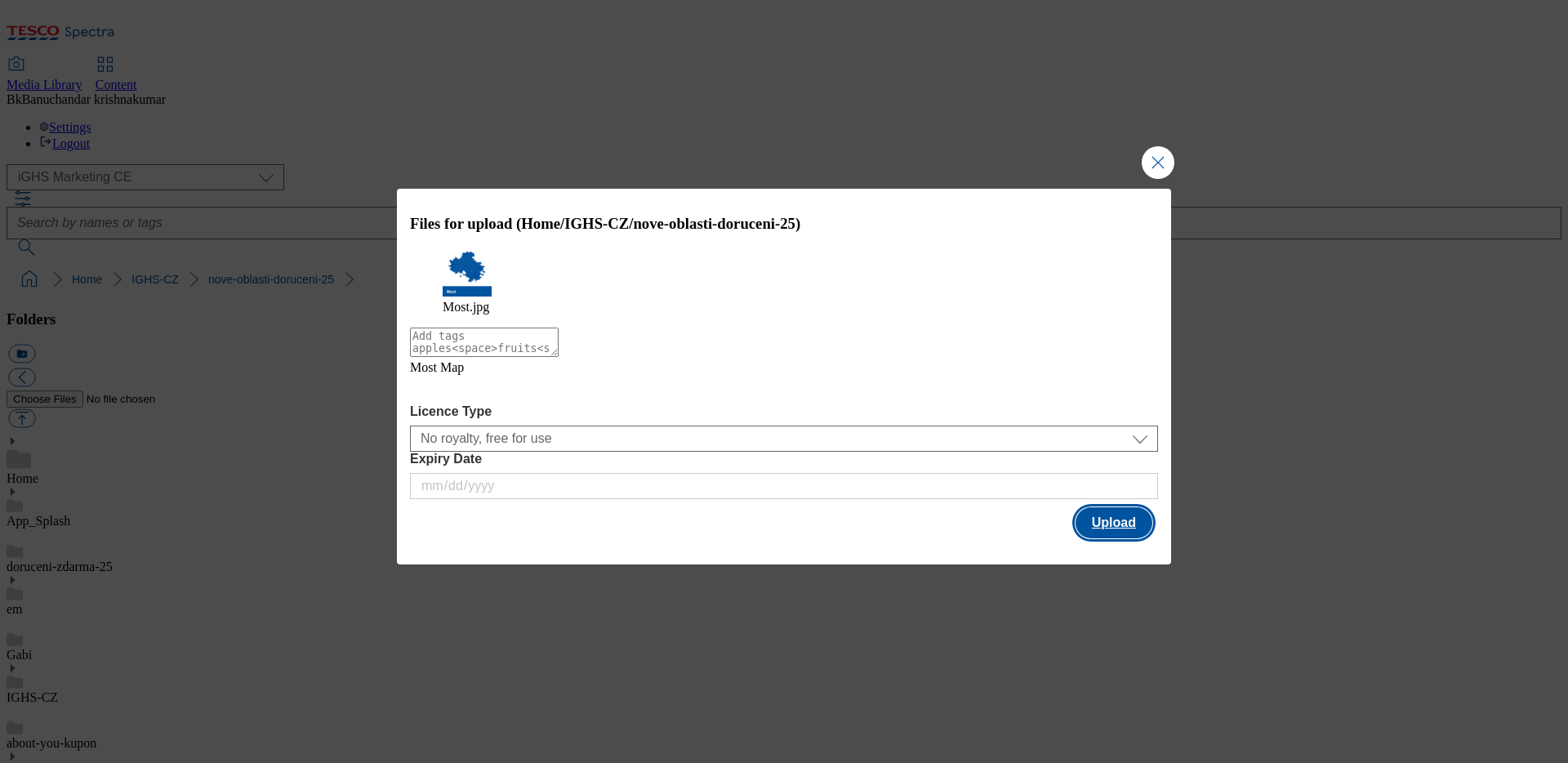
click at [1128, 514] on button "Upload" at bounding box center [1113, 522] width 76 height 31
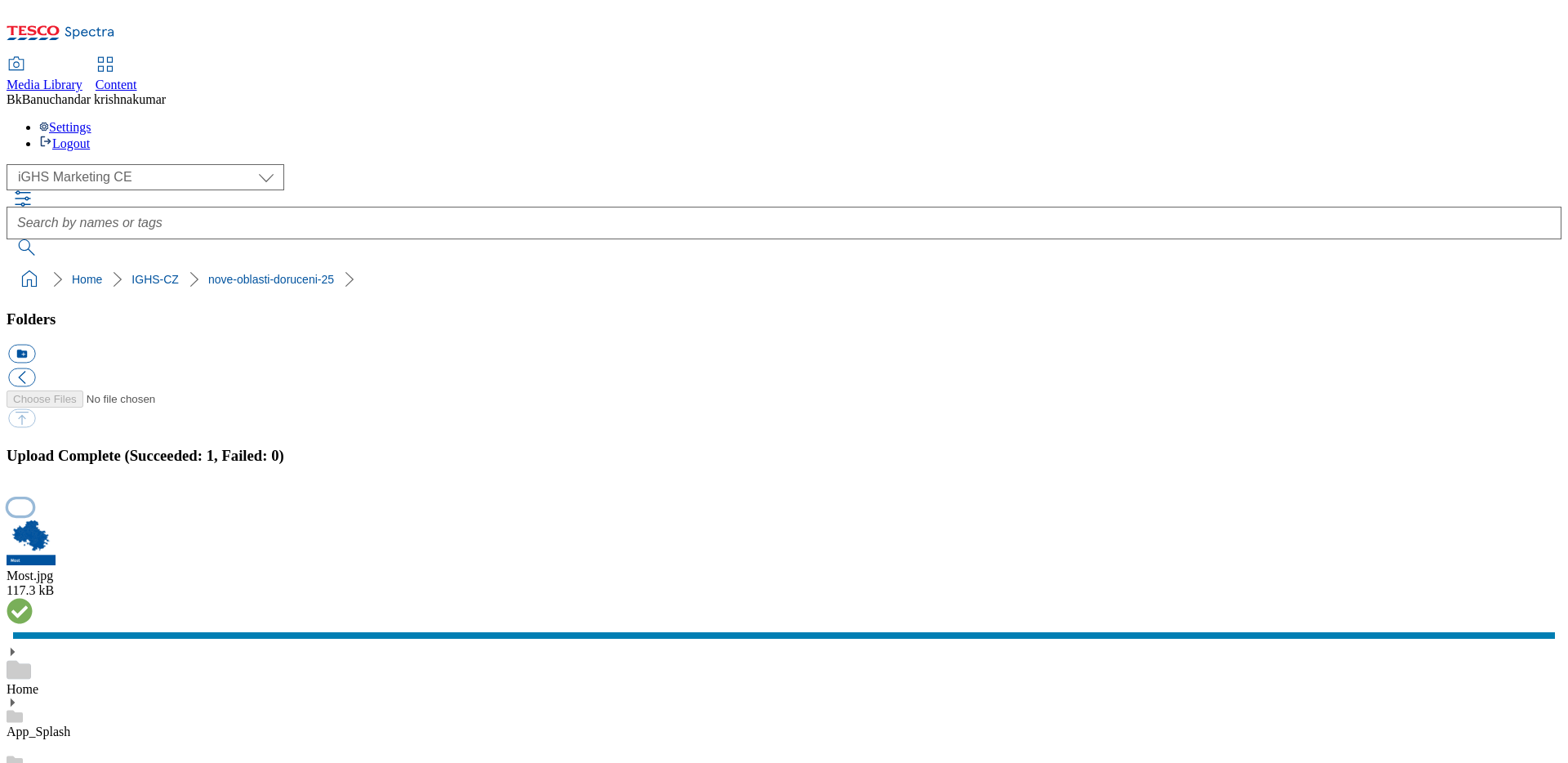
click at [33, 499] on button "button" at bounding box center [19, 507] width 24 height 15
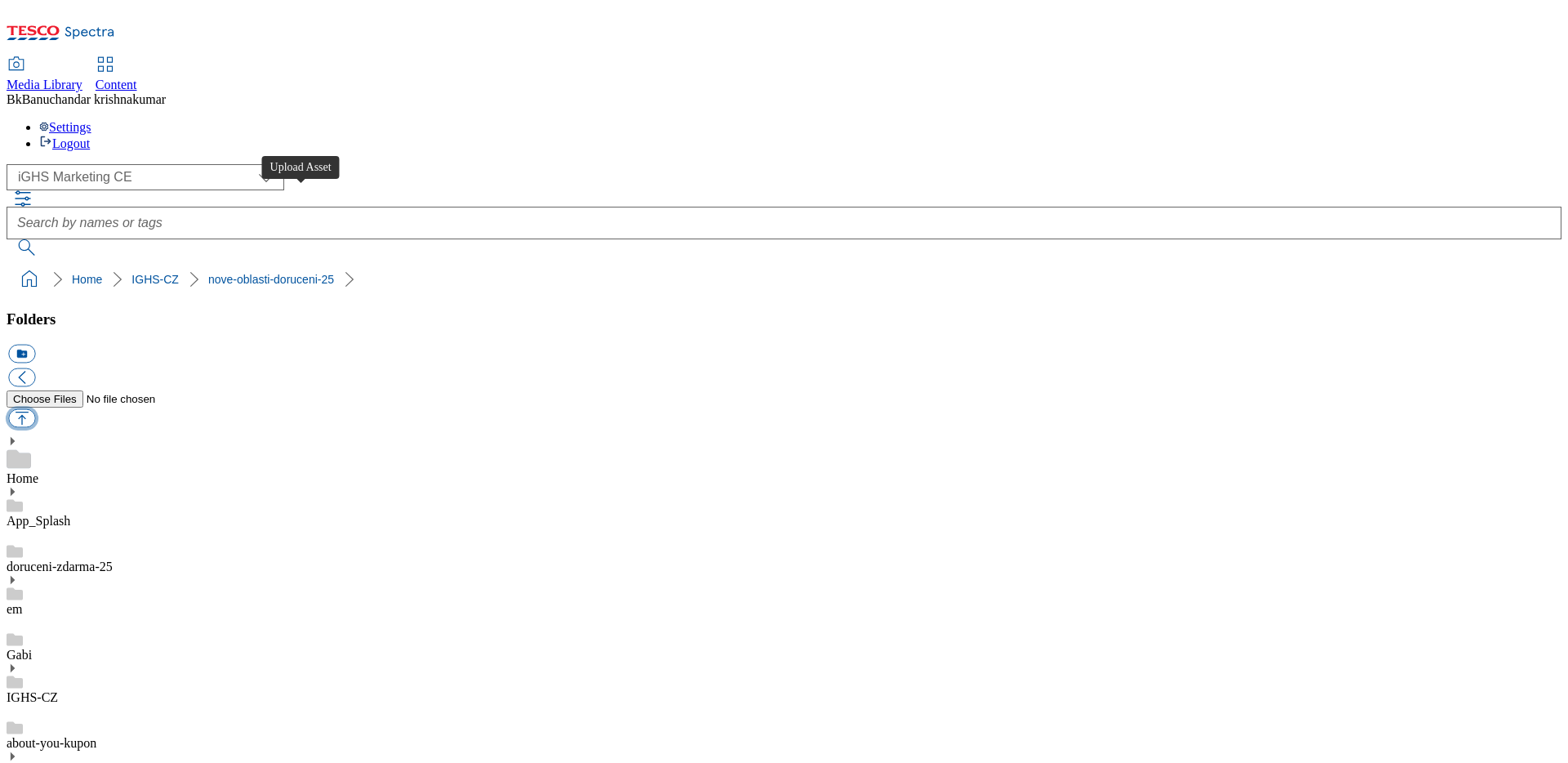
click at [35, 409] on button "button" at bounding box center [21, 418] width 27 height 18
type input "C:\fakepath\Uhersk.jpg"
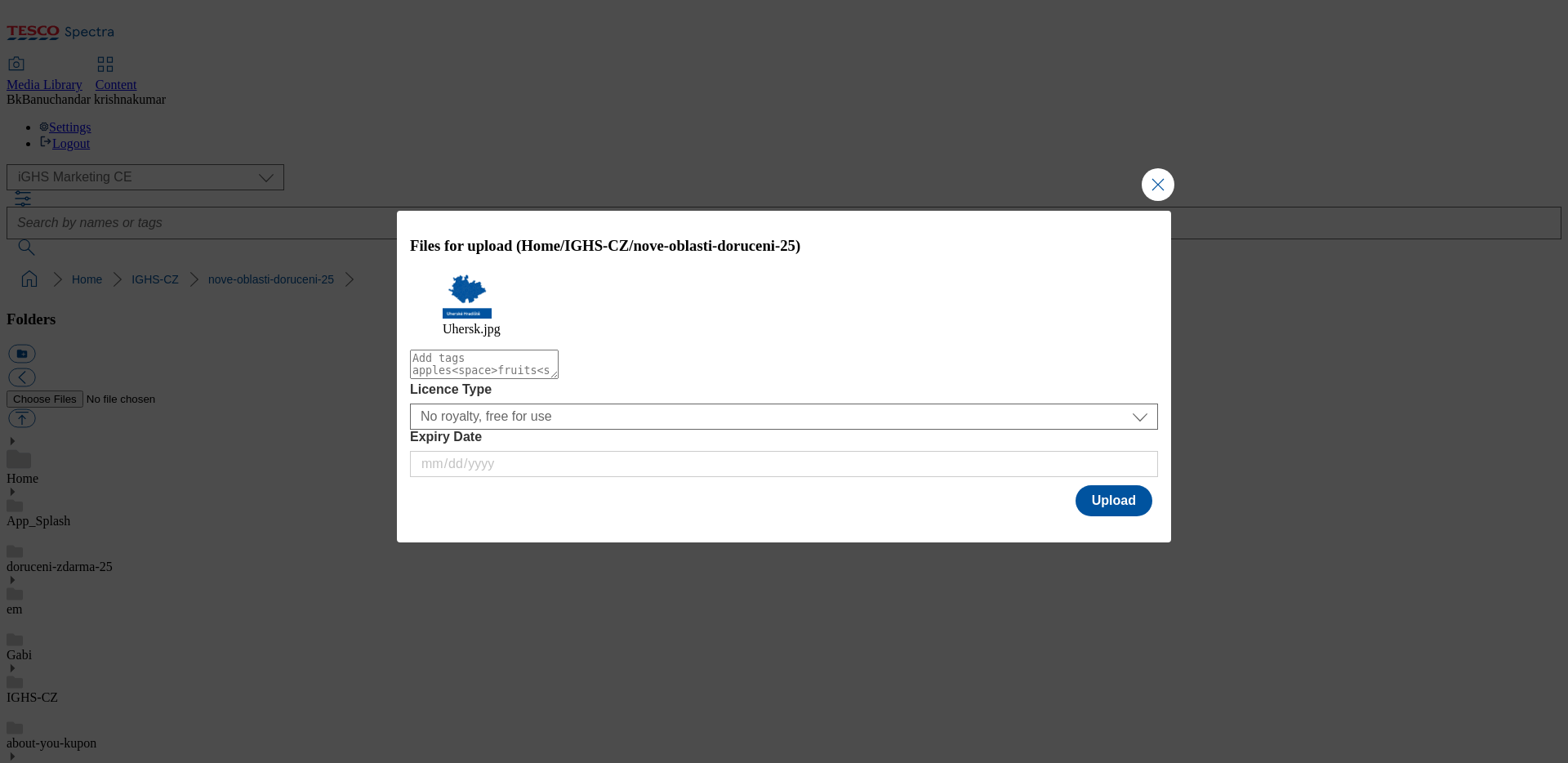
click at [559, 377] on textarea "Modal" at bounding box center [485, 364] width 149 height 29
paste textarea "Uherske Map"
type textarea "Uherske Map"
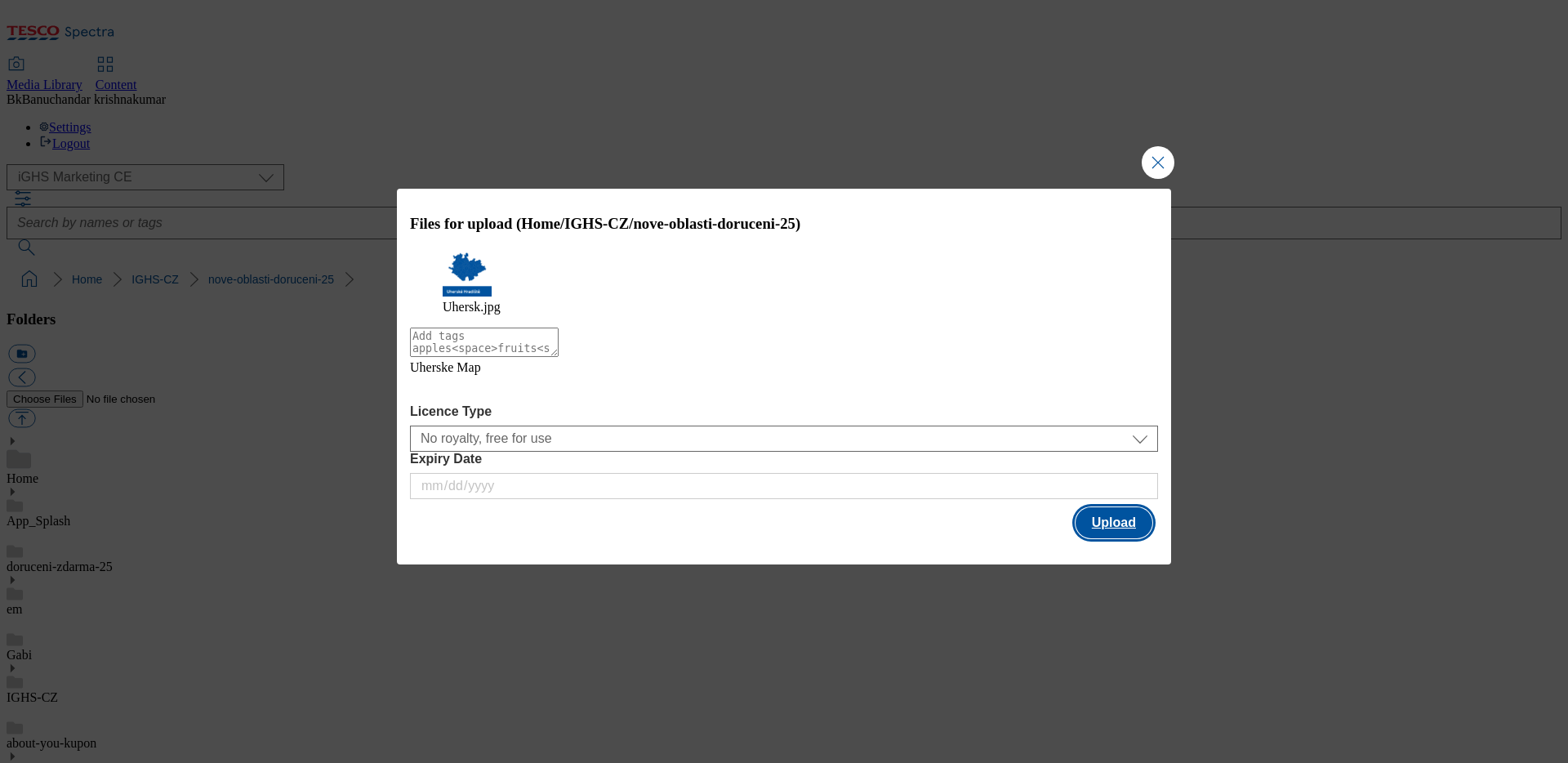
drag, startPoint x: 1106, startPoint y: 512, endPoint x: 1058, endPoint y: 516, distance: 48.2
click at [1106, 512] on button "Upload" at bounding box center [1113, 522] width 76 height 31
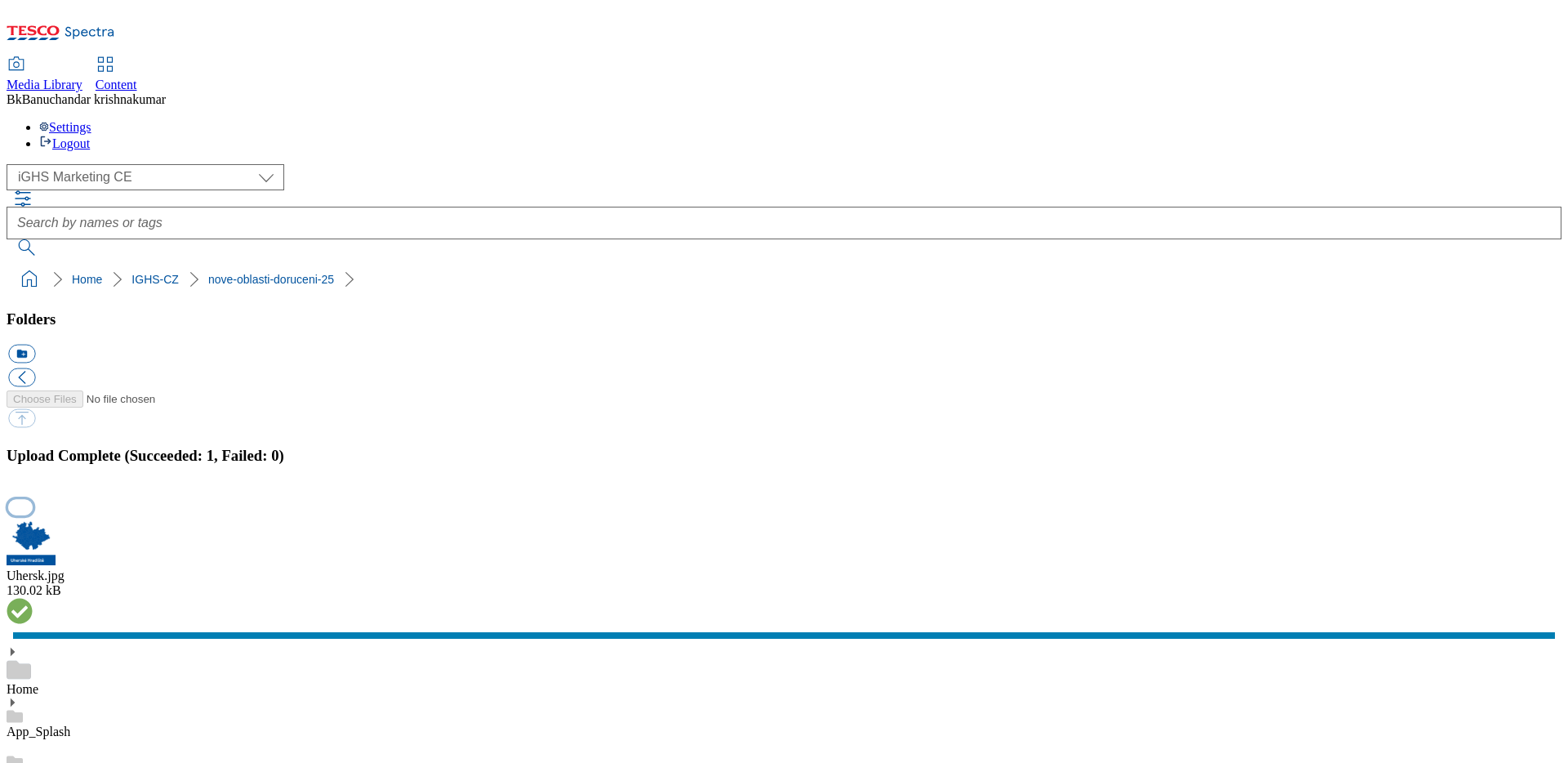
click at [33, 499] on button "button" at bounding box center [19, 507] width 24 height 15
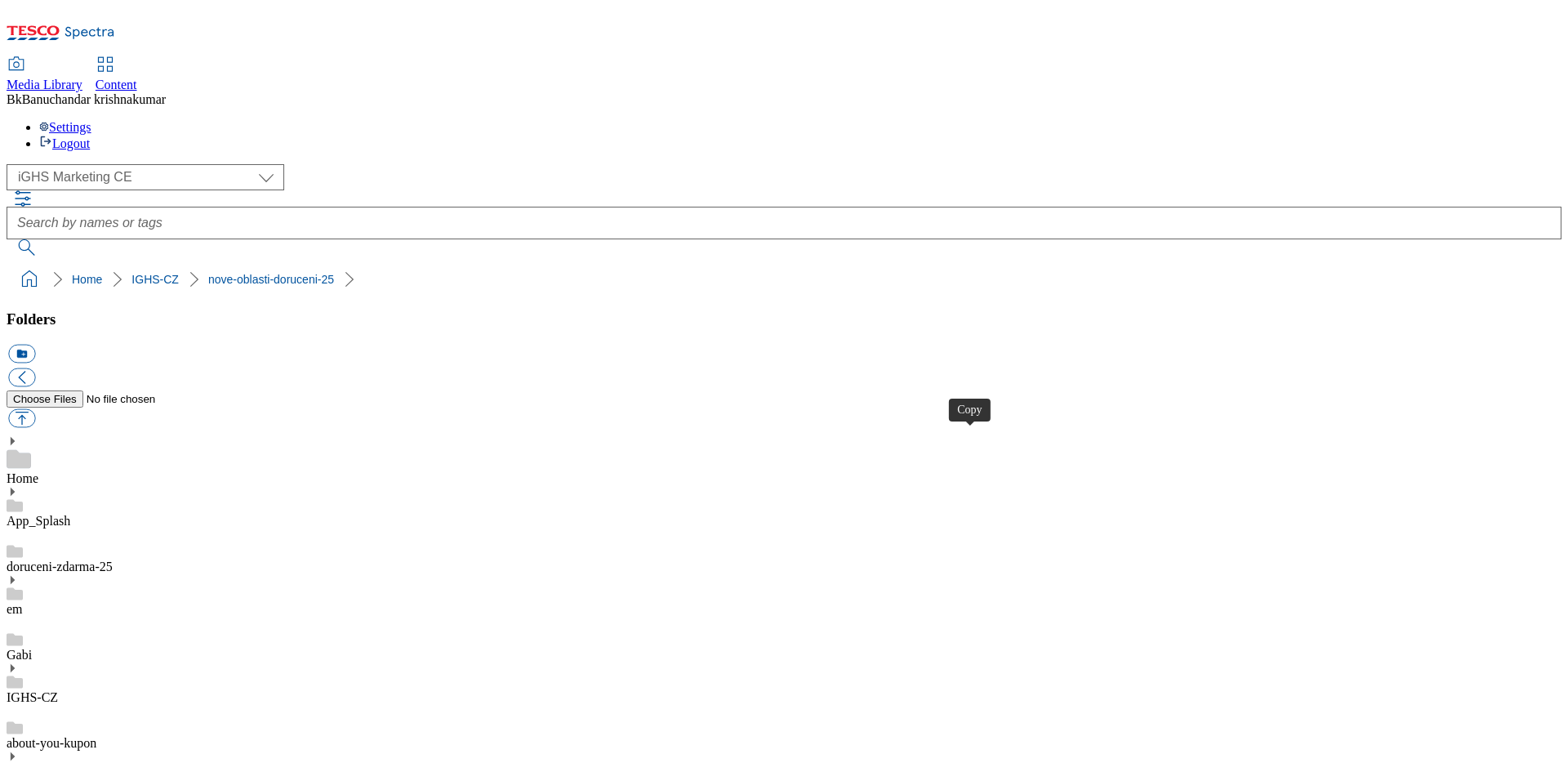
click at [35, 409] on button "button" at bounding box center [21, 418] width 27 height 18
type input "C:\fakepath\EP_New-stores_main-banner_CZ.jpg"
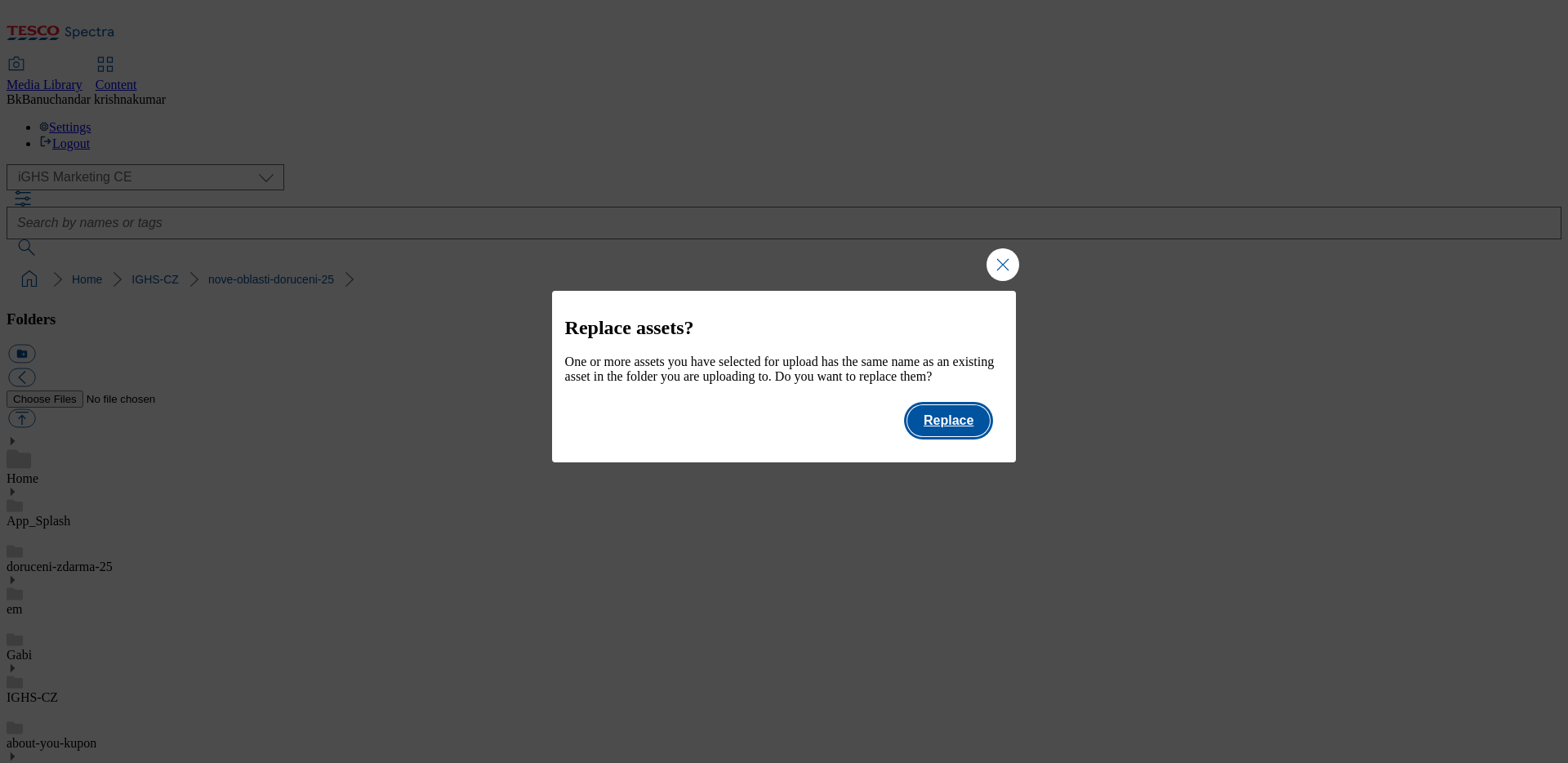
click at [969, 436] on button "Replace" at bounding box center [948, 421] width 82 height 31
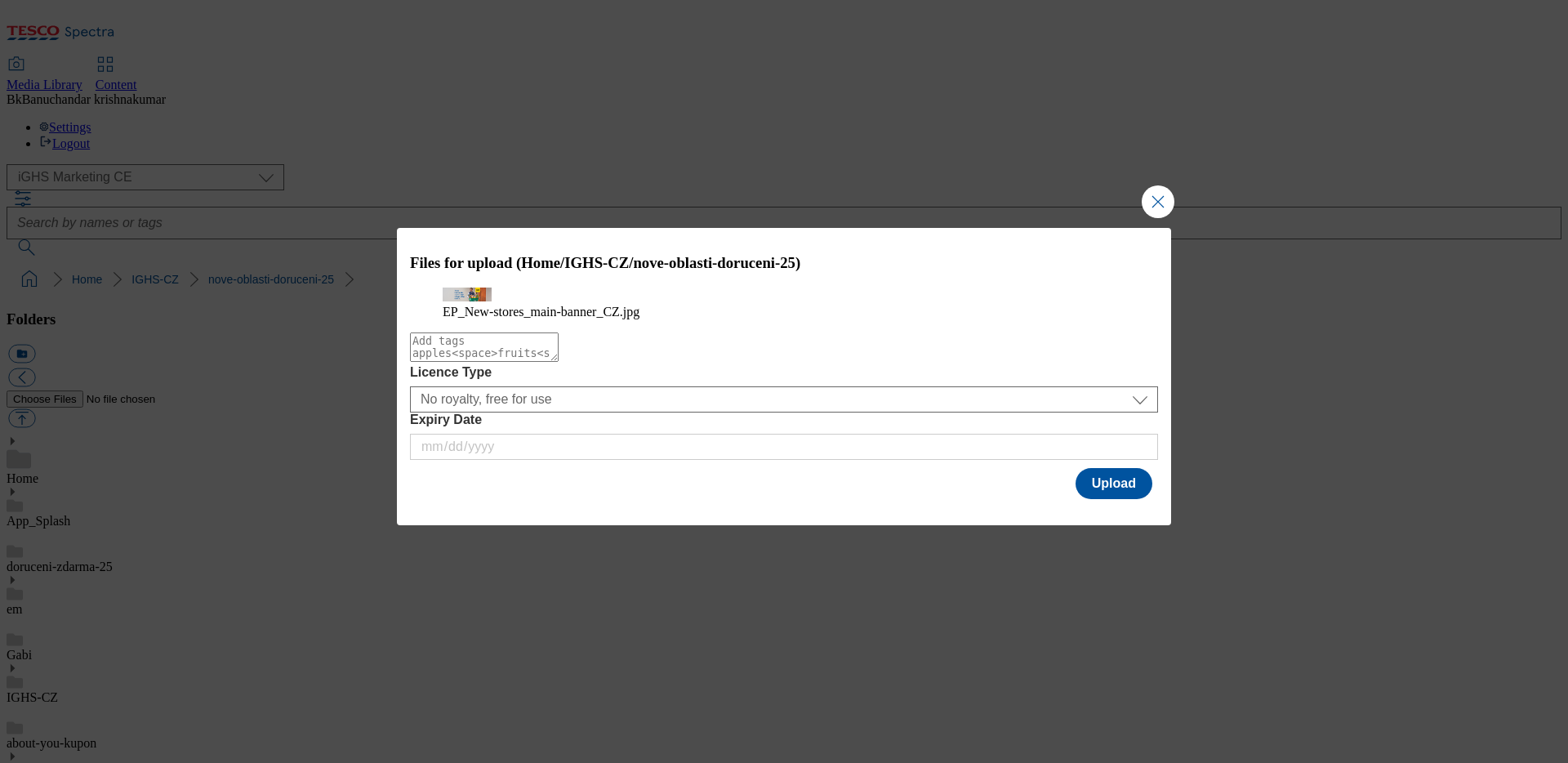
click at [559, 362] on textarea "Modal" at bounding box center [485, 347] width 149 height 29
paste textarea "EP_New-stores_main-banner_CZ"
type textarea "EP_New-stores_main-banner_CZ"
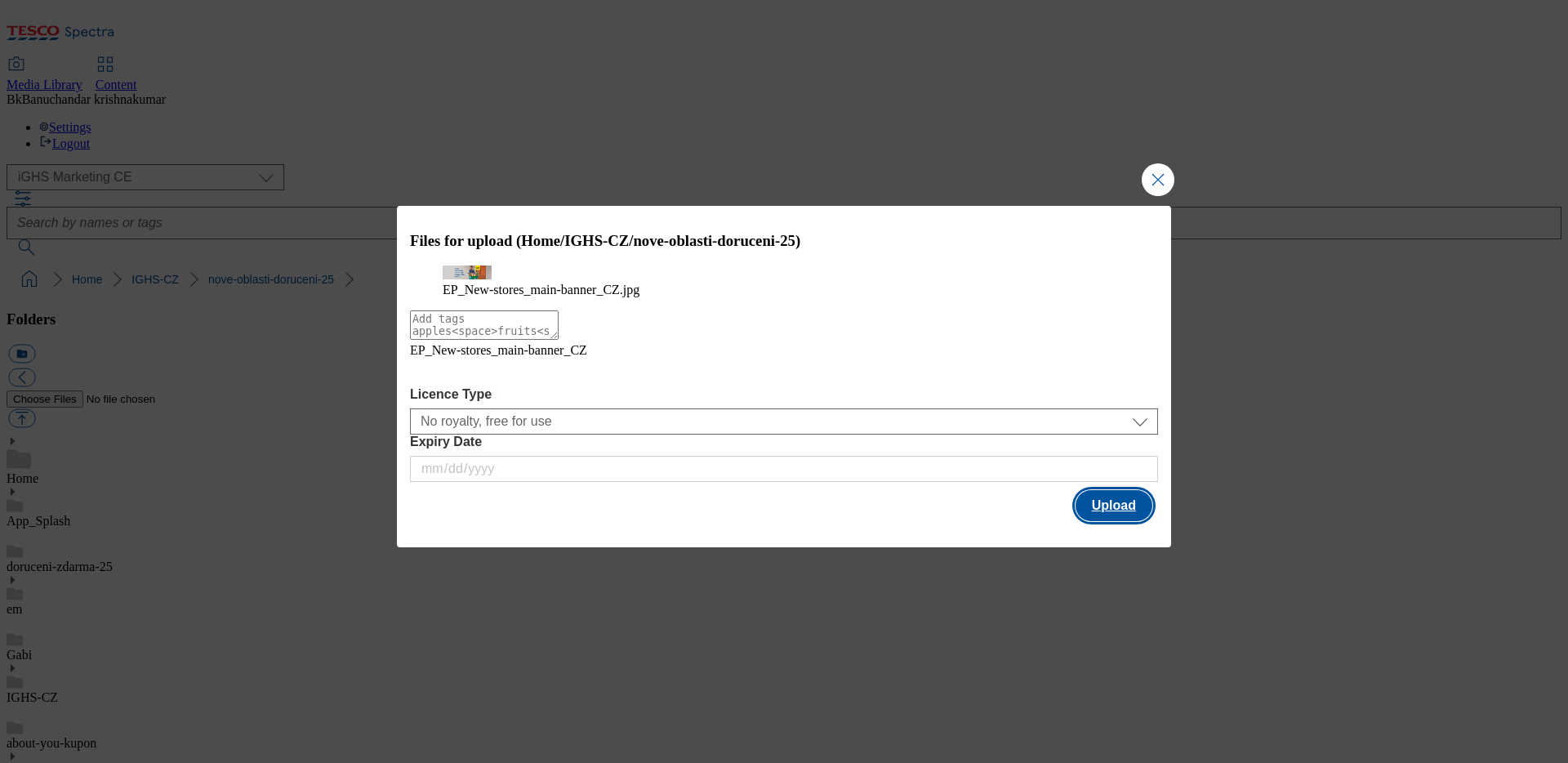
click at [1102, 521] on button "Upload" at bounding box center [1113, 506] width 76 height 31
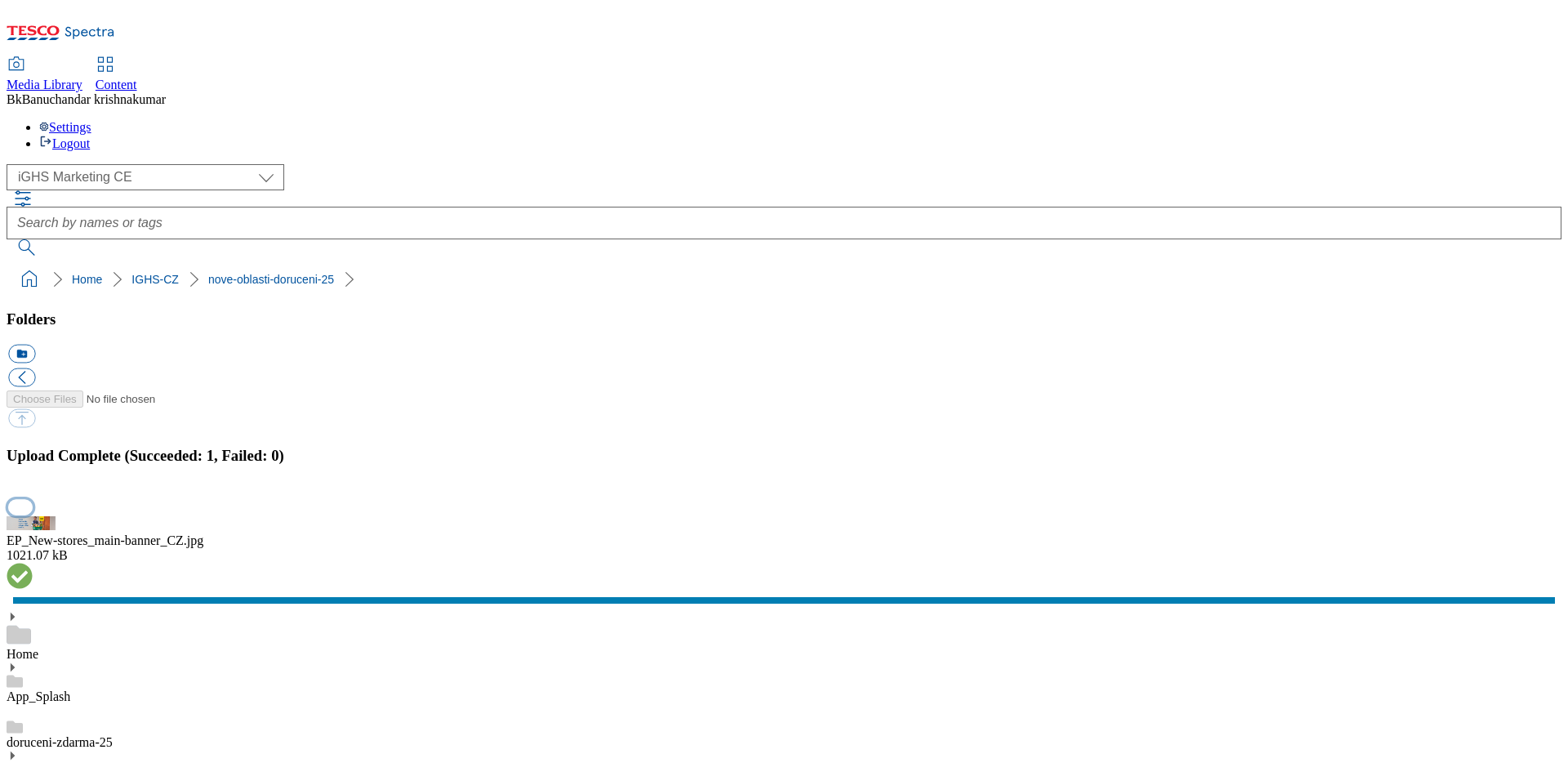
click at [33, 499] on button "button" at bounding box center [19, 507] width 24 height 15
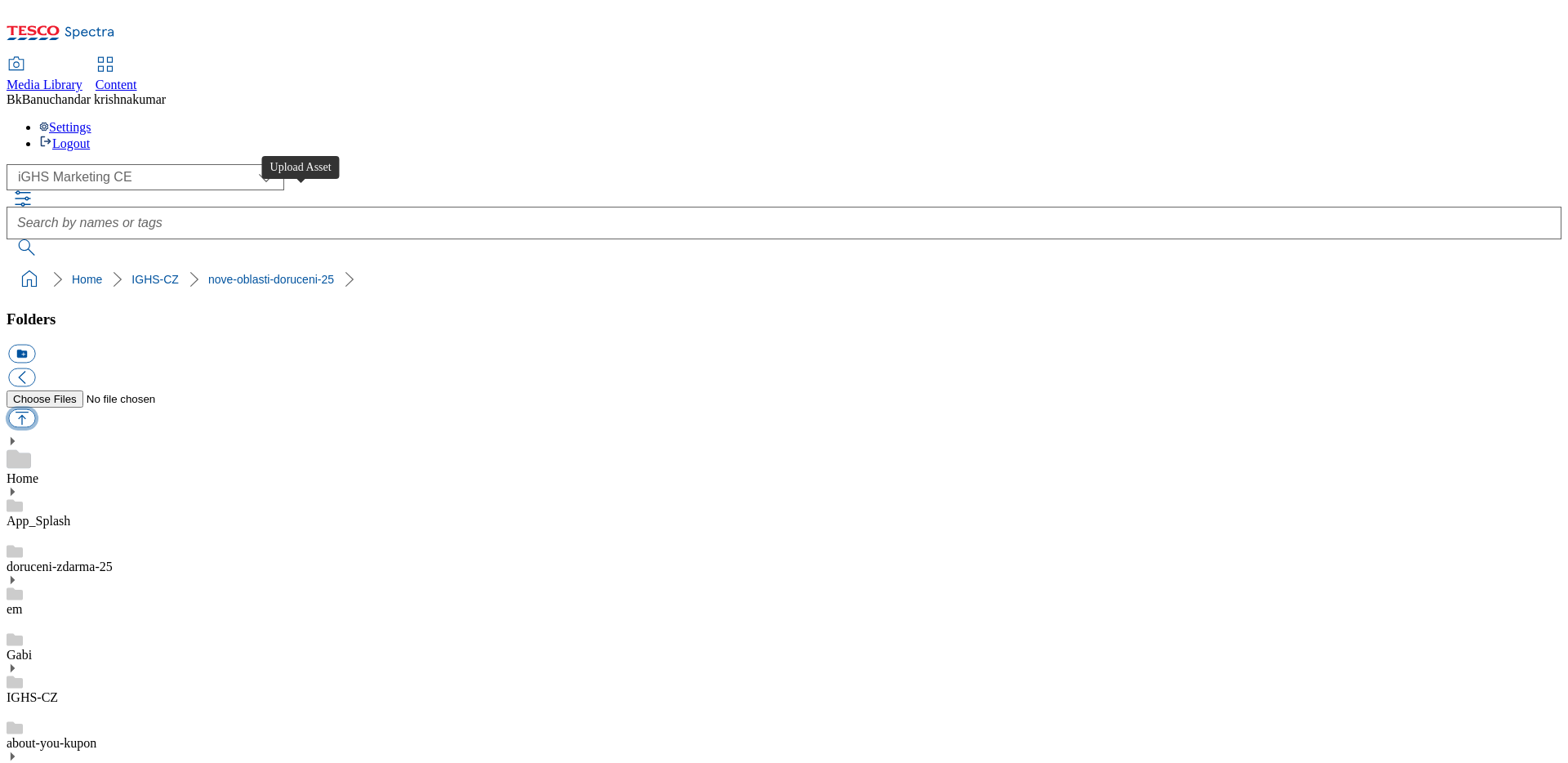
click at [35, 409] on button "button" at bounding box center [21, 418] width 27 height 18
type input "C:\fakepath\EP_New-stores_main-banner_CZ.jpg"
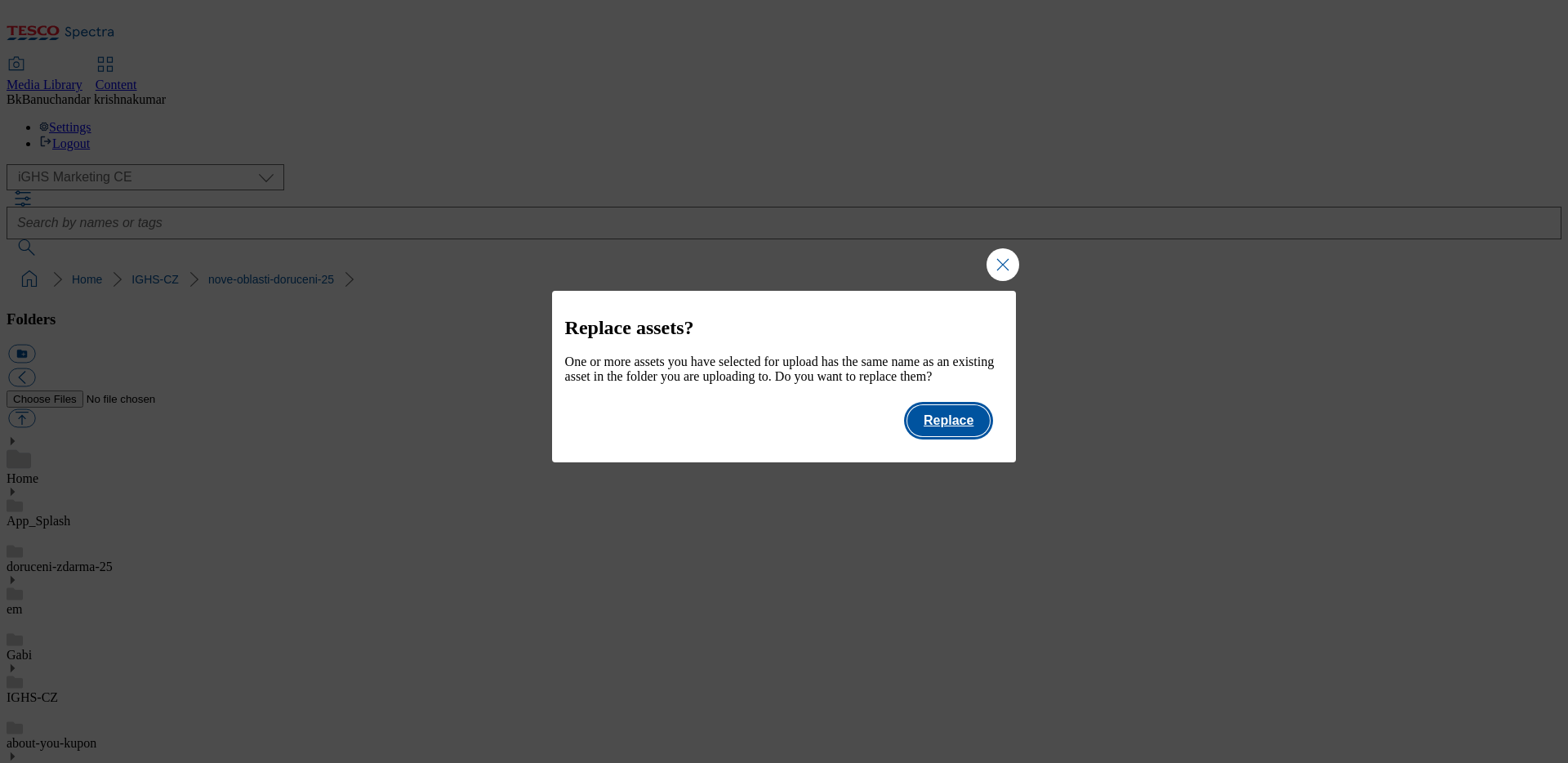
click at [936, 436] on button "Replace" at bounding box center [948, 421] width 82 height 31
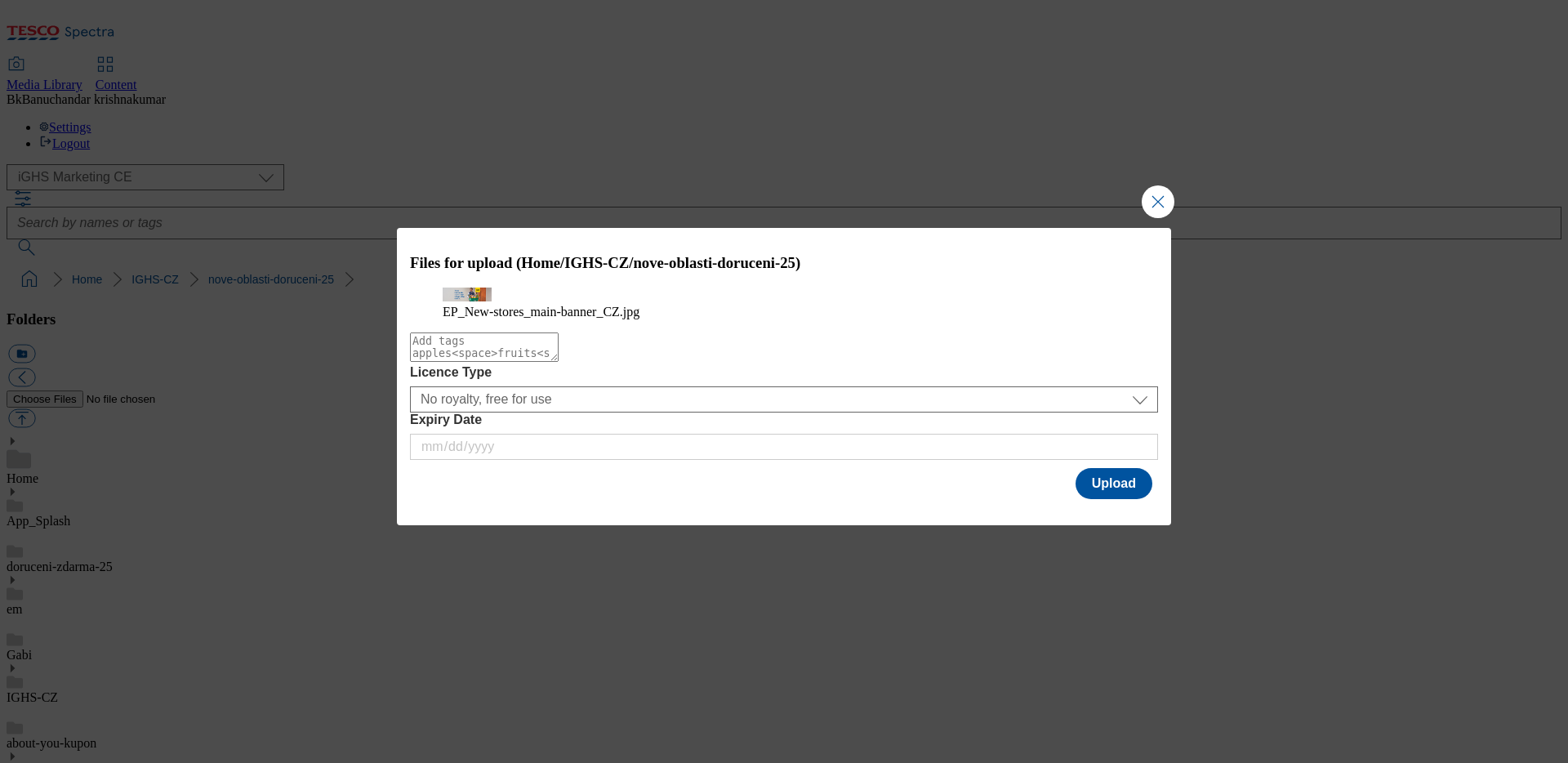
click at [559, 362] on textarea "Modal" at bounding box center [485, 347] width 149 height 29
paste textarea "EP_New-stores_main-banner_CZ"
type textarea "EP_New-stores_main-banner_CZ"
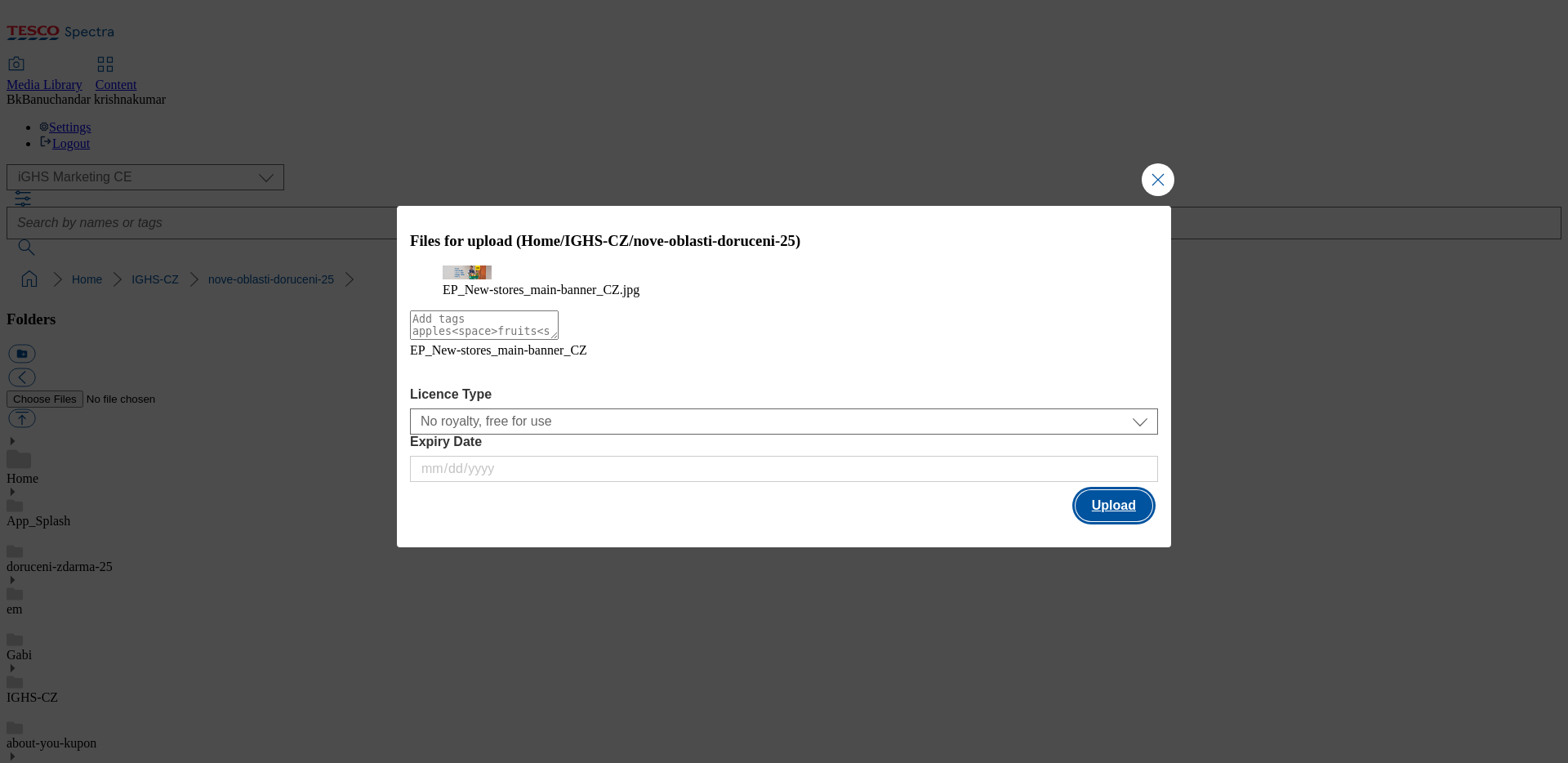
click at [1108, 521] on button "Upload" at bounding box center [1113, 506] width 76 height 31
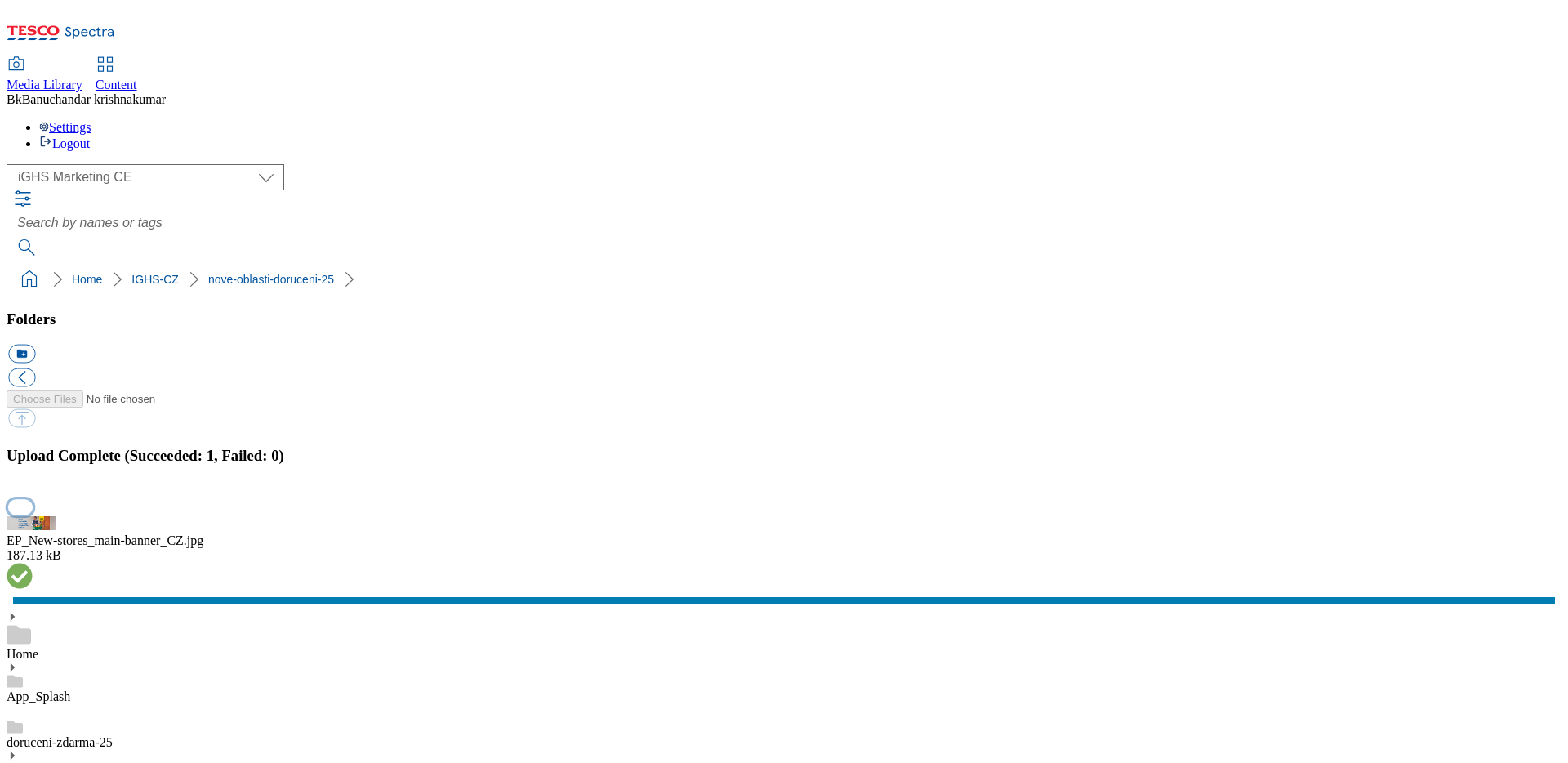
click at [33, 499] on button "button" at bounding box center [19, 507] width 24 height 15
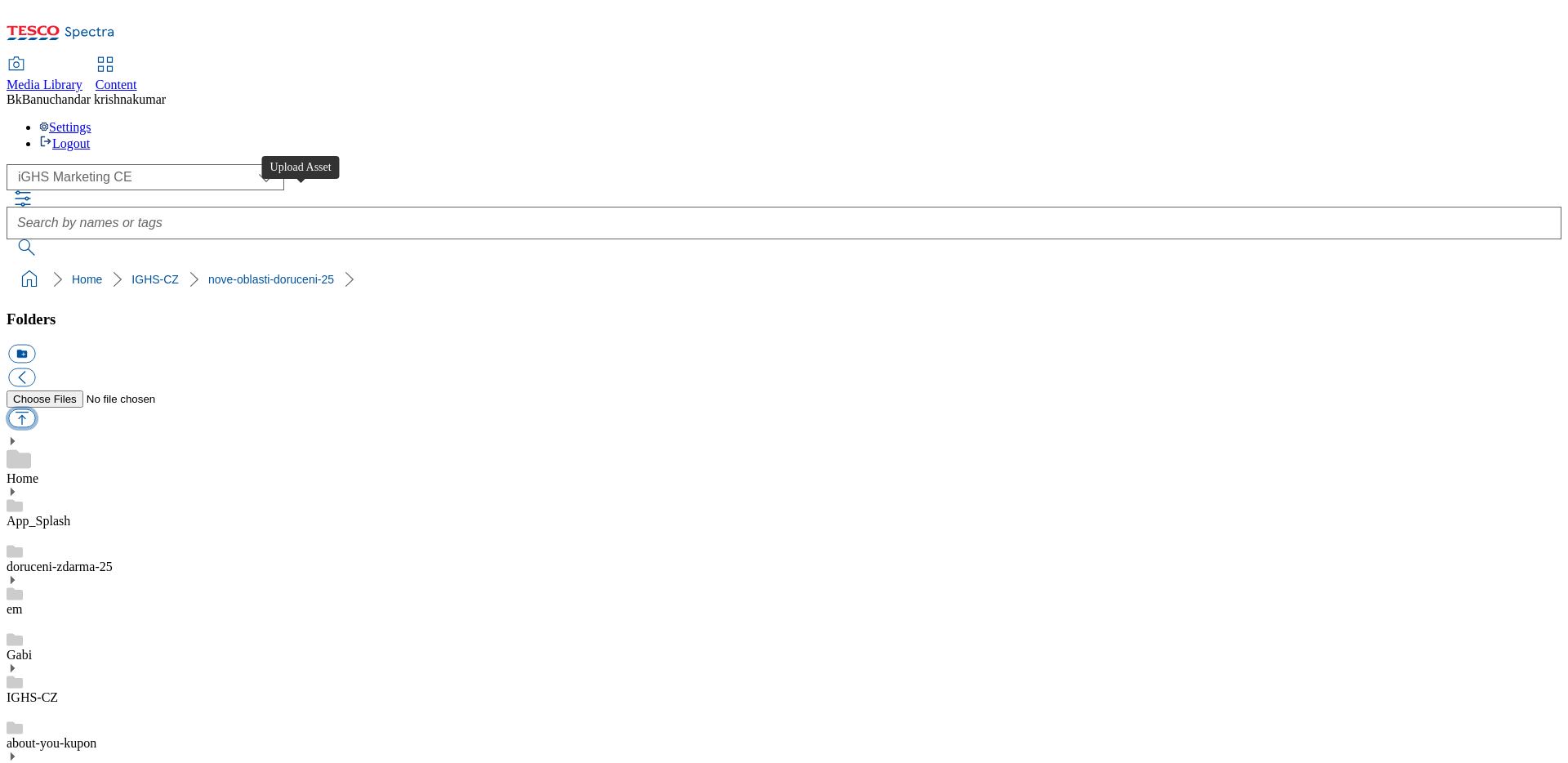
click at [35, 409] on button "button" at bounding box center [21, 418] width 27 height 18
type input "C:\fakepath\EP_New-stores_main-banner_EN.jpg"
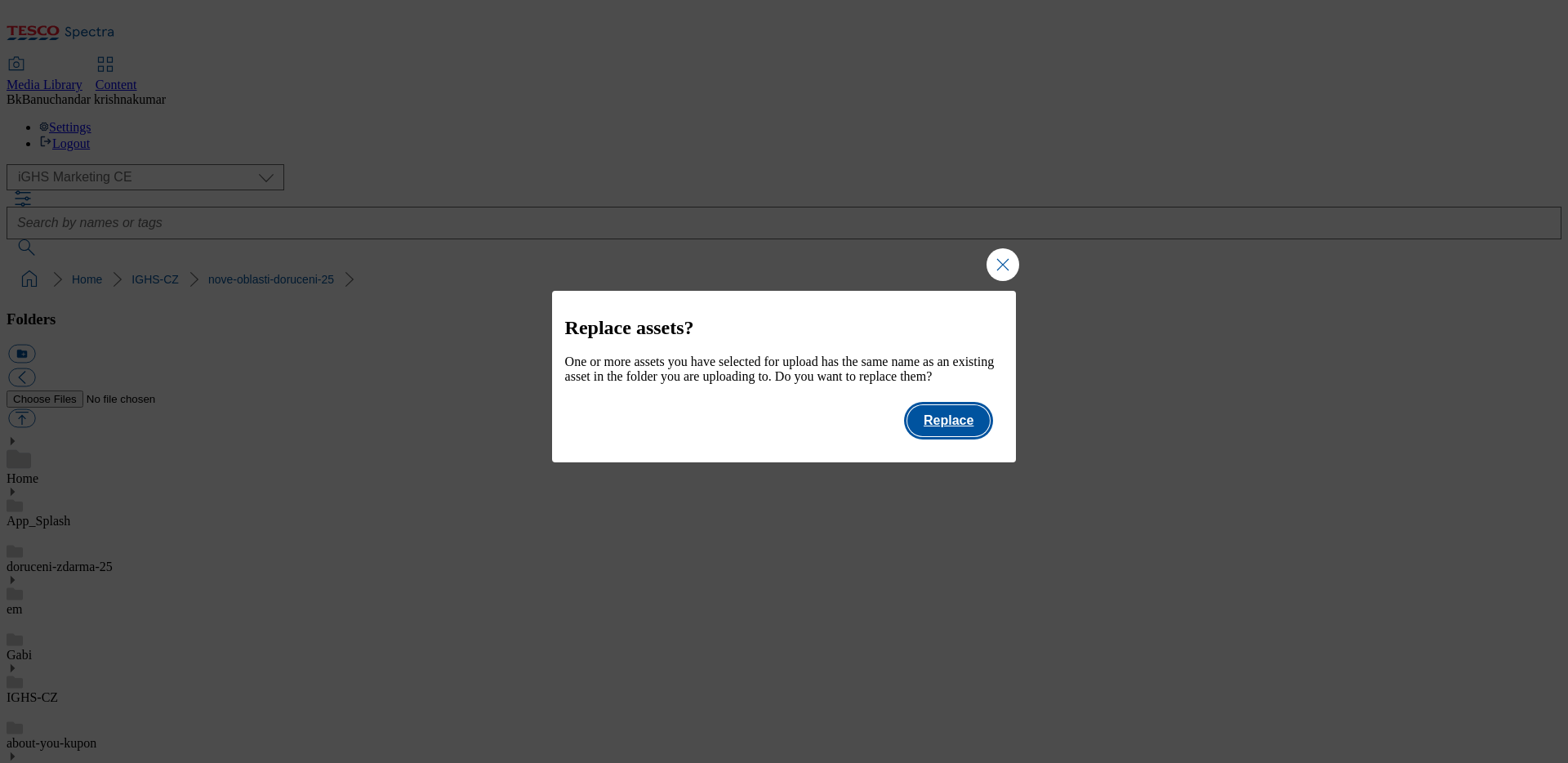
click at [945, 436] on button "Replace" at bounding box center [948, 421] width 82 height 31
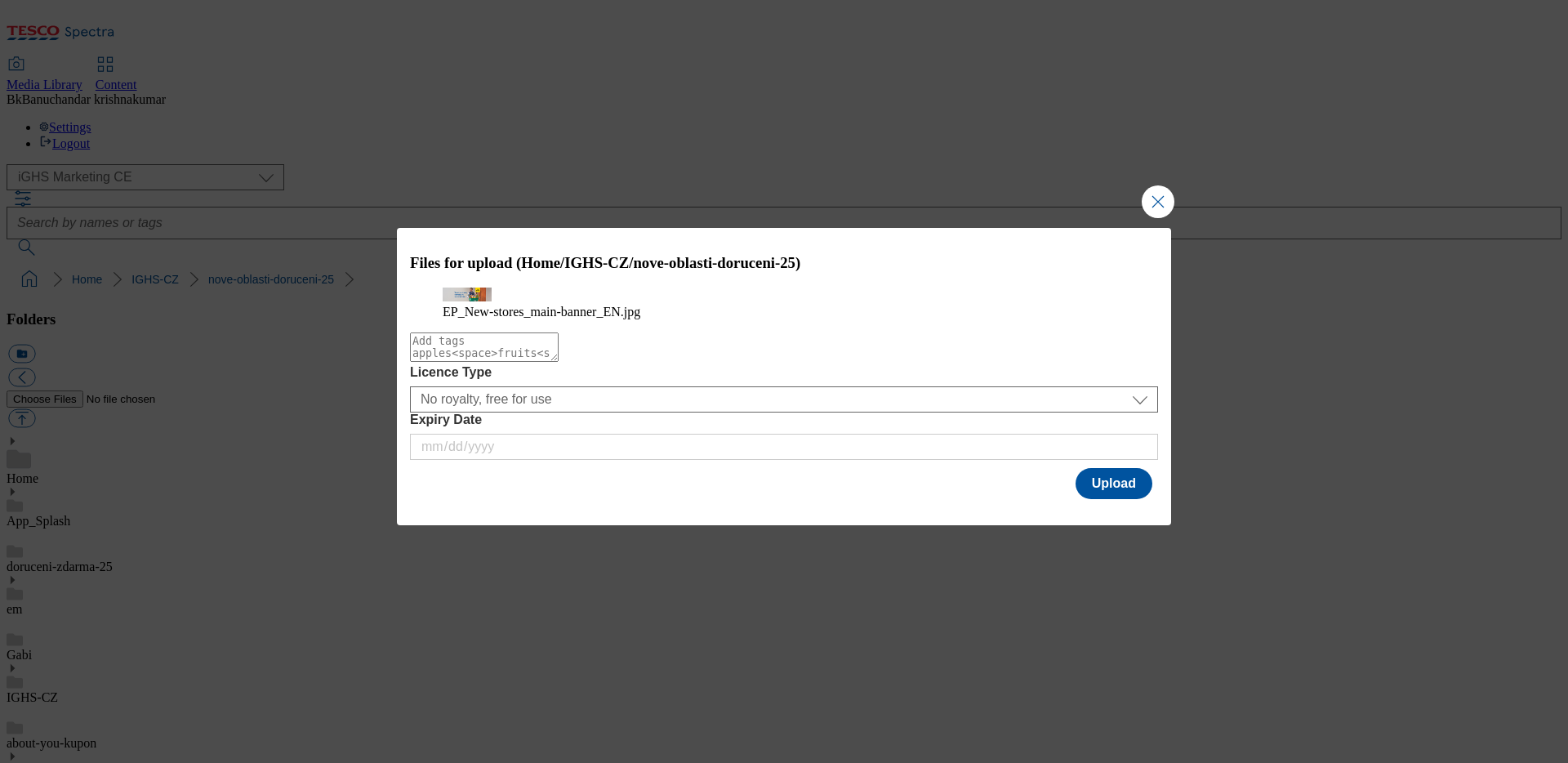
click at [559, 362] on textarea "Modal" at bounding box center [485, 347] width 149 height 29
paste textarea "EP_New-stores_main-banner_EN"
type textarea "EP_New-stores_main-banner_EN"
drag, startPoint x: 1128, startPoint y: 513, endPoint x: 1106, endPoint y: 508, distance: 22.6
click at [1128, 499] on button "Upload" at bounding box center [1113, 484] width 76 height 31
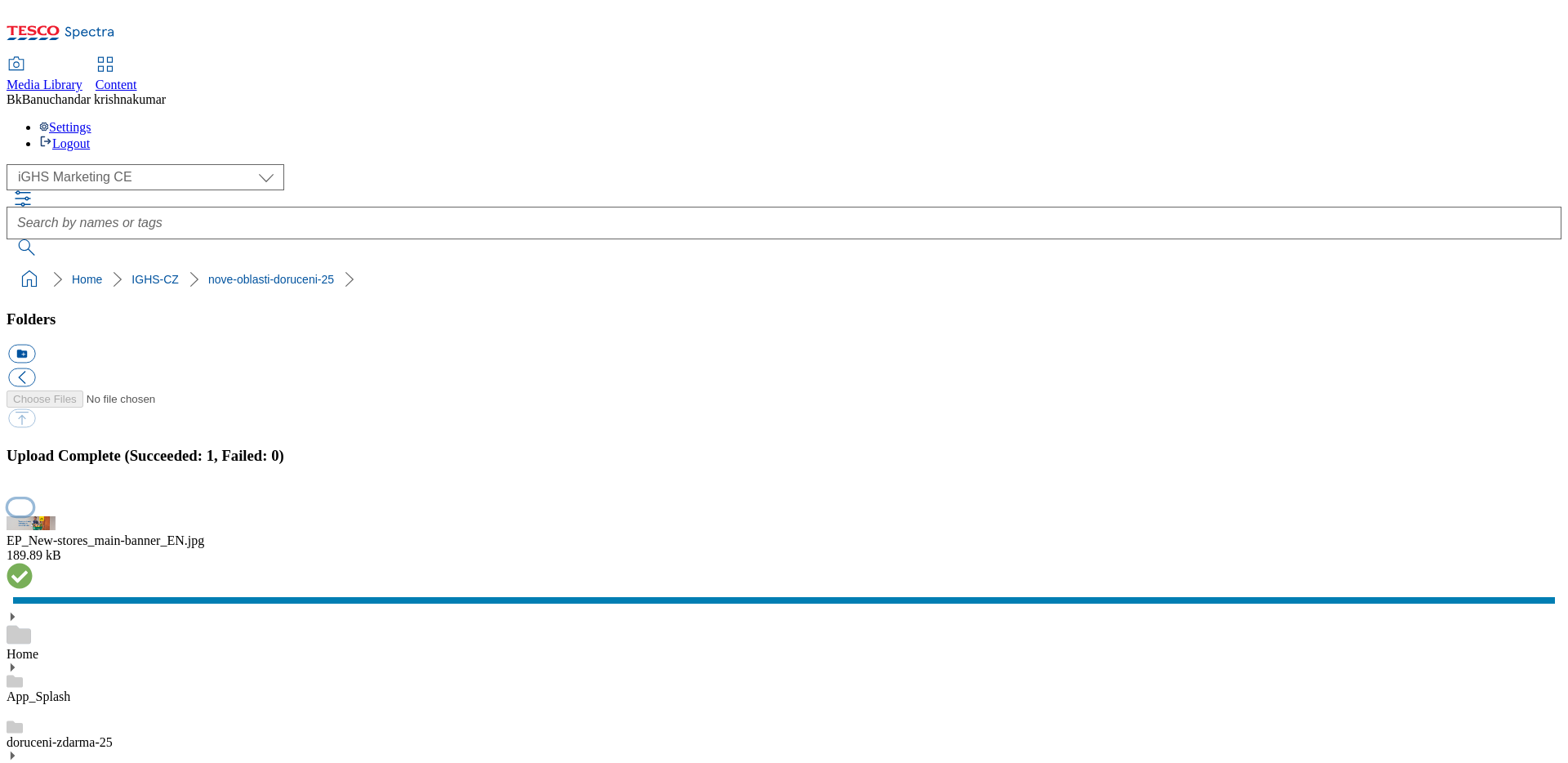
click at [33, 499] on button "button" at bounding box center [19, 507] width 24 height 15
